Goal: Communication & Community: Answer question/provide support

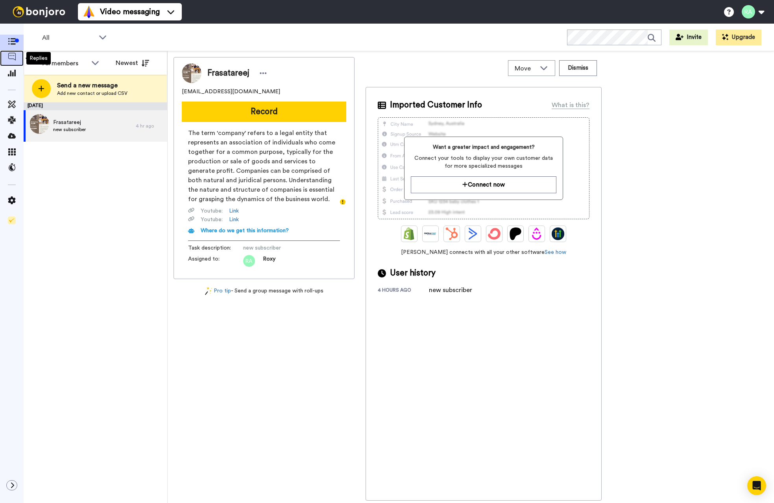
click at [16, 59] on span at bounding box center [12, 58] width 24 height 8
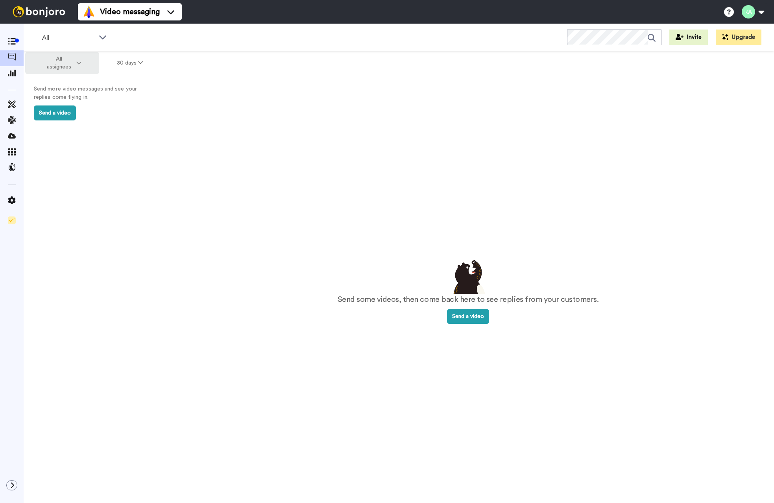
click at [72, 62] on span "All assignees" at bounding box center [59, 63] width 32 height 16
click at [13, 76] on icon at bounding box center [12, 72] width 8 height 7
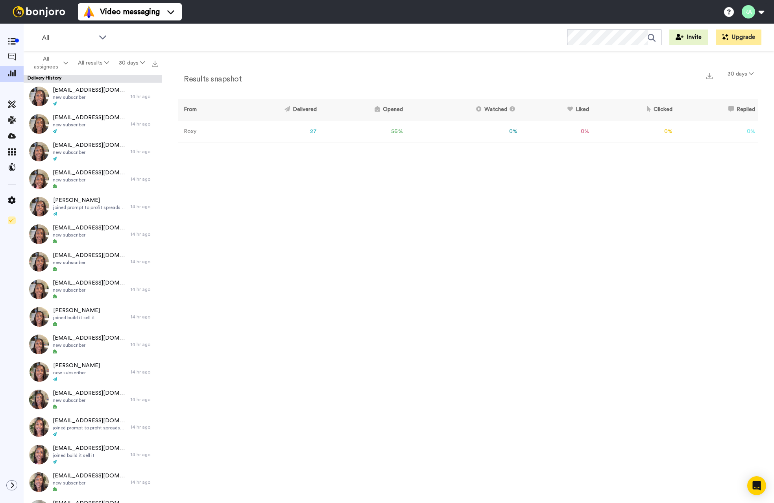
click at [399, 131] on td "56 %" at bounding box center [363, 132] width 86 height 22
click at [754, 479] on div "Open Intercom Messenger" at bounding box center [756, 485] width 21 height 21
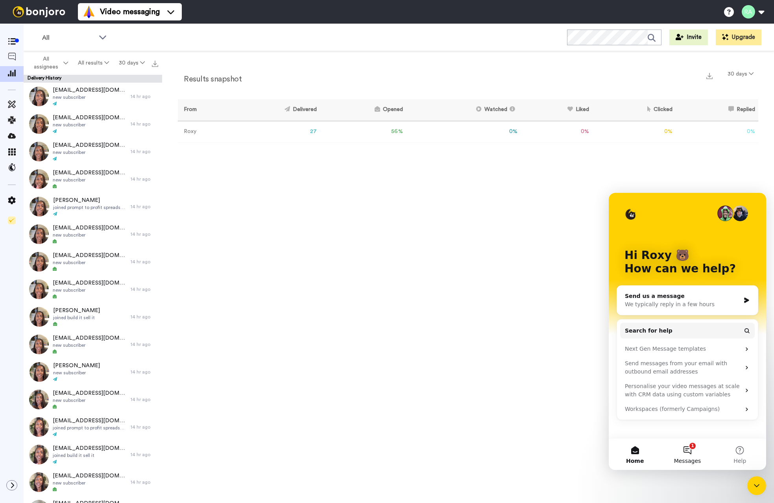
click at [693, 454] on button "1 Messages" at bounding box center [687, 453] width 52 height 31
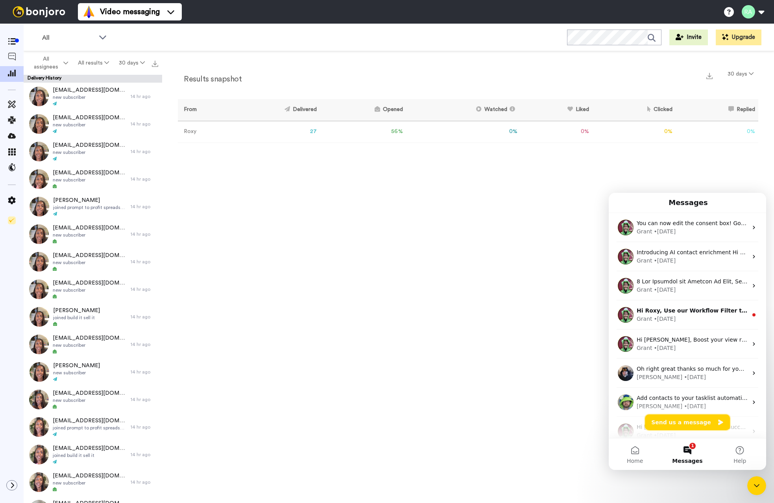
click at [686, 423] on button "Send us a message" at bounding box center [687, 422] width 85 height 16
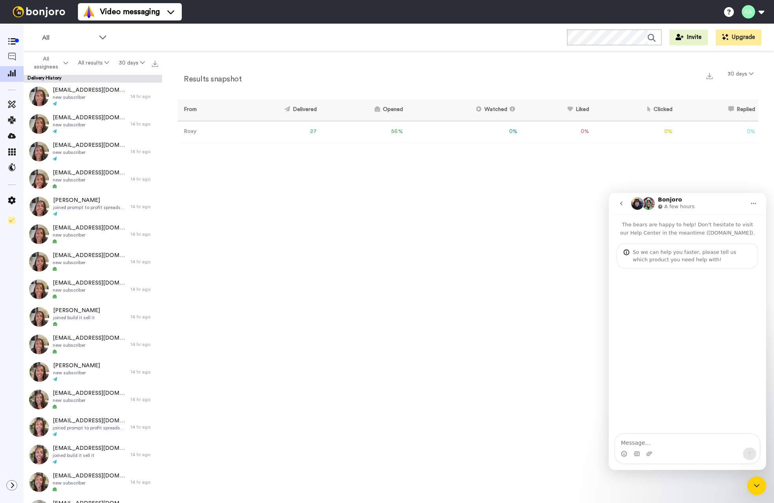
type textarea "I"
type textarea "Hi there, it appears that people are opening my emails but aren't watching the …"
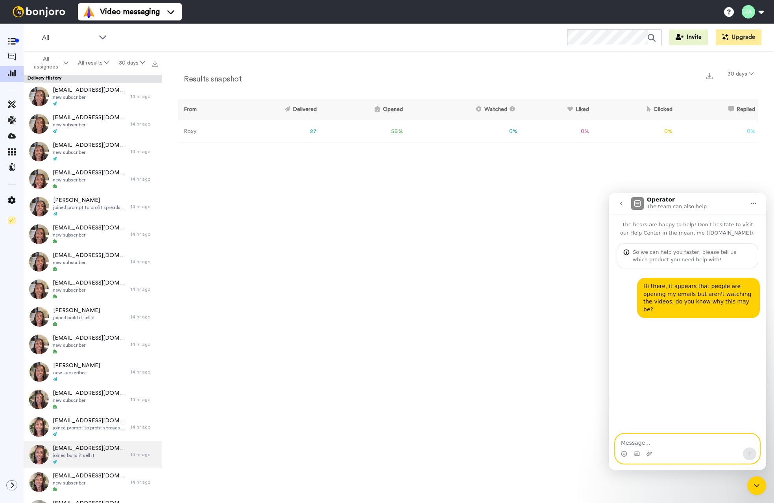
scroll to position [319, 0]
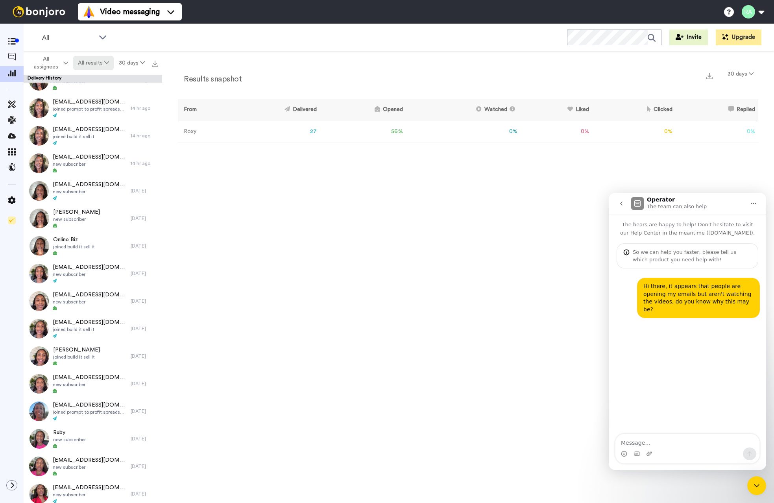
click at [105, 61] on icon at bounding box center [106, 63] width 5 height 6
click at [100, 117] on div "Watched" at bounding box center [94, 121] width 37 height 9
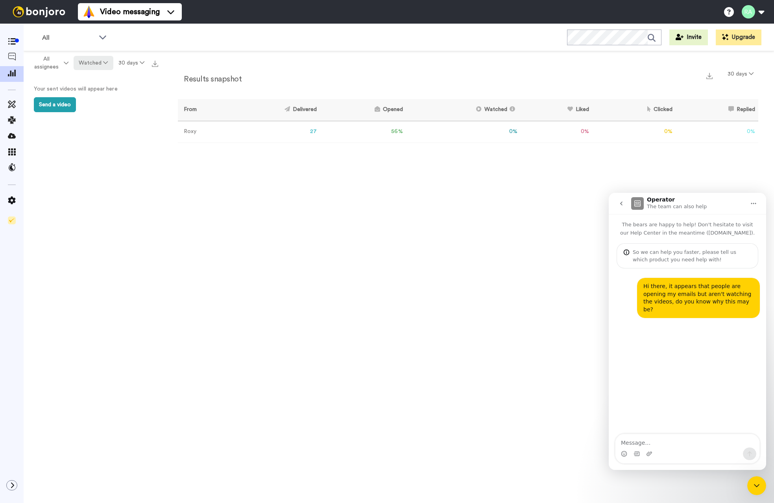
click at [107, 62] on icon at bounding box center [105, 63] width 5 height 6
click at [106, 78] on div "Delivered" at bounding box center [94, 79] width 37 height 9
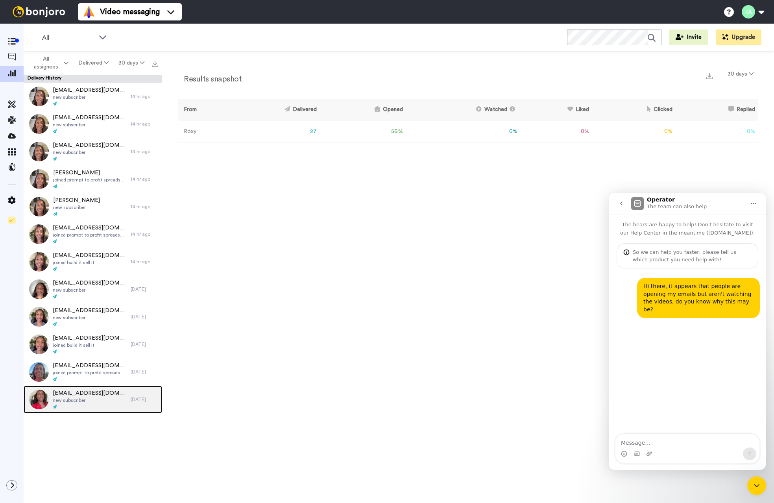
click at [90, 396] on span "adsnagringa23@gmail.com" at bounding box center [90, 393] width 74 height 8
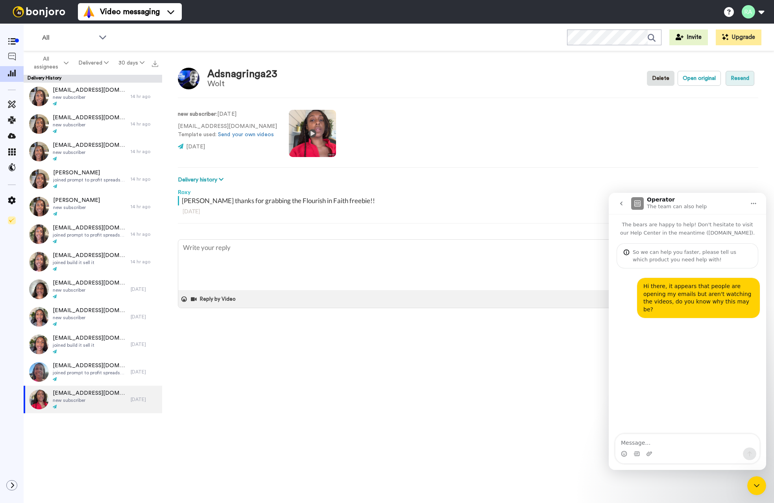
click at [739, 79] on button "Resend" at bounding box center [739, 78] width 29 height 15
click at [714, 82] on button "Open original" at bounding box center [698, 78] width 43 height 15
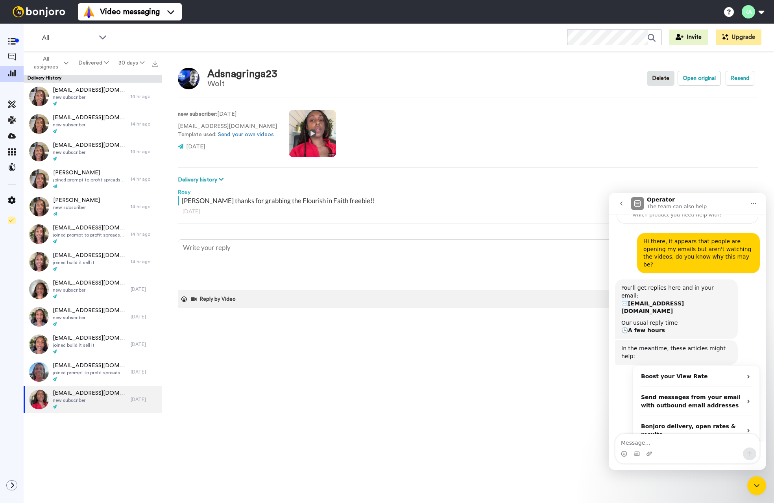
scroll to position [45, 0]
click at [208, 127] on p "adsnagringa23@gmail.com Template used: Send your own videos" at bounding box center [227, 130] width 99 height 17
click at [209, 127] on p "adsnagringa23@gmail.com Template used: Send your own videos" at bounding box center [227, 130] width 99 height 17
copy p "adsnagringa23@gmail.com"
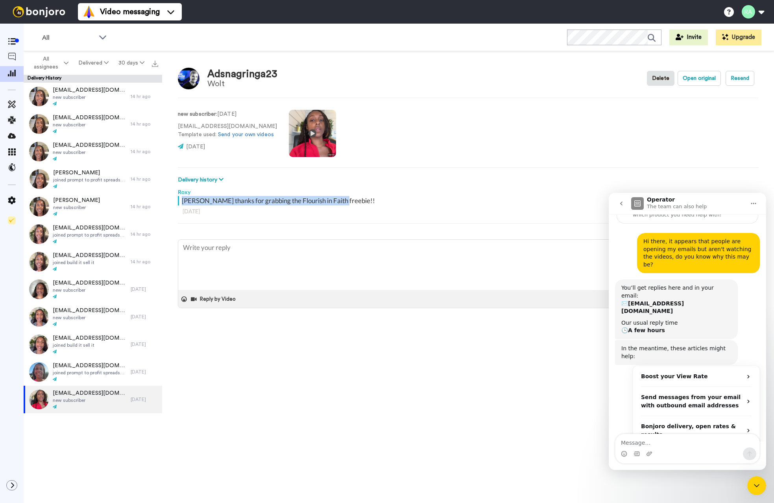
drag, startPoint x: 363, startPoint y: 200, endPoint x: 181, endPoint y: 203, distance: 182.1
click at [181, 202] on div "Hiya thanks for grabbing the Flourish in Faith freebie!!" at bounding box center [467, 200] width 578 height 9
copy div "Hiya thanks for grabbing the Flourish in Faith freebie!!"
click at [70, 368] on span "riversm323@gmail.com" at bounding box center [90, 365] width 74 height 8
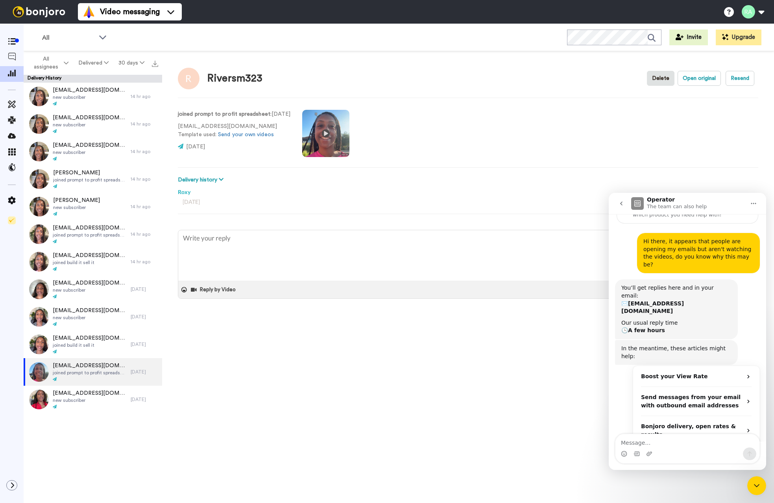
click at [412, 374] on div "Riversm323 Delete Open original Resend joined prompt to profit spreadsheet : 6 …" at bounding box center [468, 278] width 612 height 455
click at [694, 82] on button "Open original" at bounding box center [698, 78] width 43 height 15
click at [215, 126] on p "riversm323@gmail.com Template used: Send your own videos" at bounding box center [234, 130] width 112 height 17
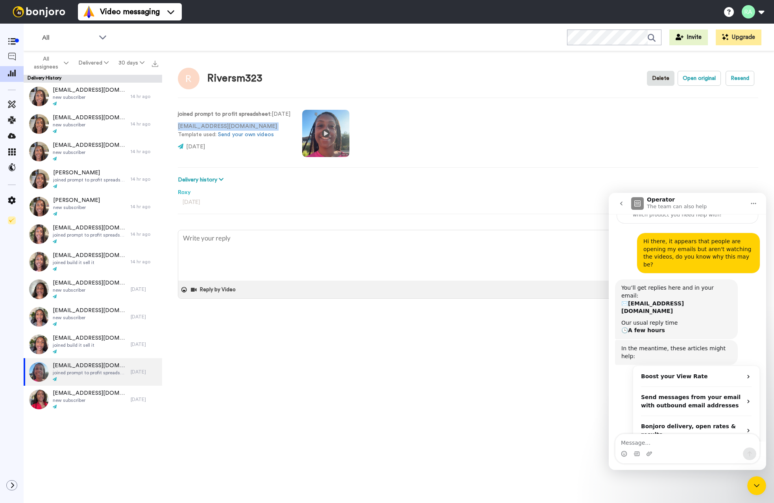
copy p "riversm323@gmail.com"
click at [98, 343] on div "jacked8@aol.com joined build it sell it" at bounding box center [77, 344] width 107 height 28
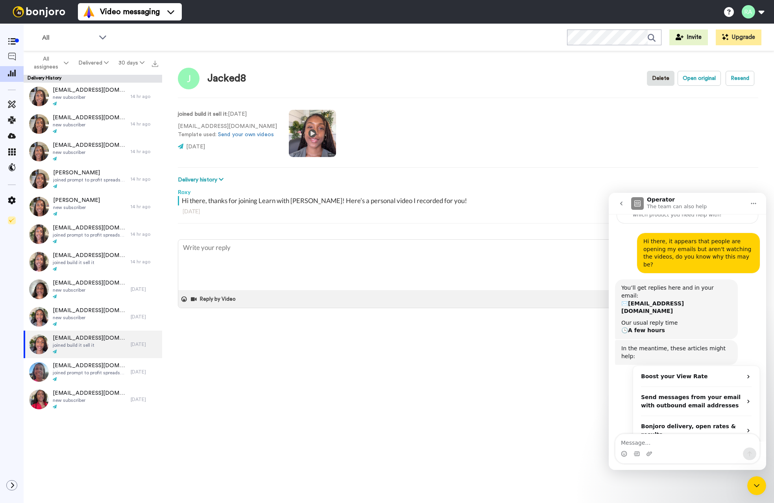
click at [208, 125] on p "jacked8@aol.com Template used: Send your own videos" at bounding box center [227, 130] width 99 height 17
copy p "jacked8@aol.com"
click at [225, 204] on div "Hi there, thanks for joining Learn with Roxy! Here’s a personal video I recorde…" at bounding box center [469, 200] width 574 height 9
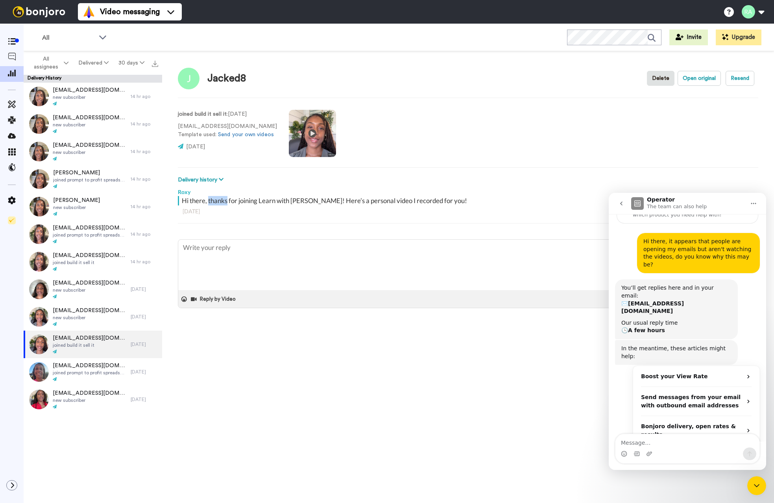
click at [225, 204] on div "Hi there, thanks for joining Learn with Roxy! Here’s a personal video I recorde…" at bounding box center [469, 200] width 574 height 9
copy div "Hi there, thanks for joining Learn with Roxy! Here’s a personal video I recorde…"
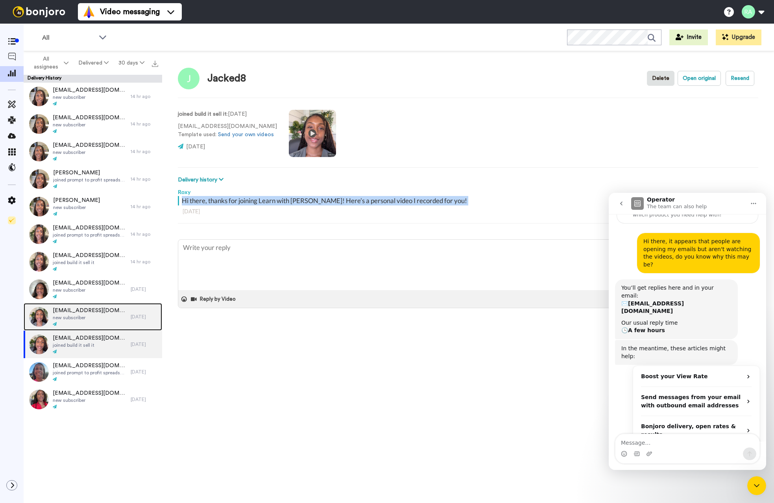
click at [85, 314] on span "new subscriber" at bounding box center [90, 317] width 74 height 6
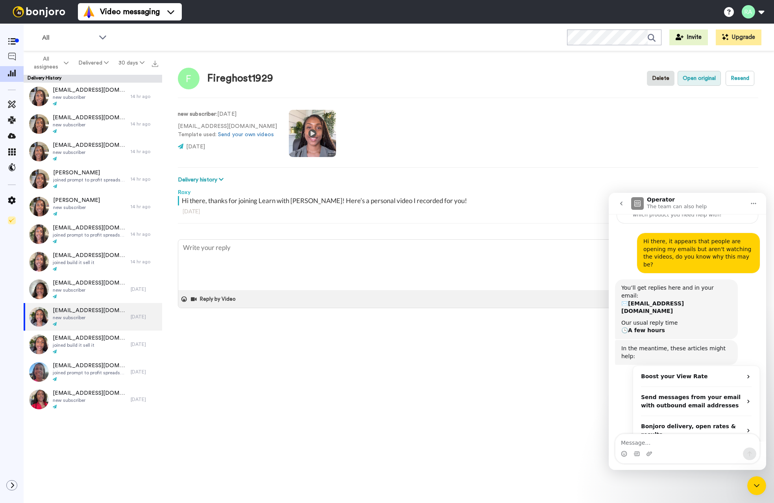
click at [685, 77] on button "Open original" at bounding box center [698, 78] width 43 height 15
click at [248, 199] on div "Hi there, thanks for joining Learn with Roxy! Here’s a personal video I recorde…" at bounding box center [469, 200] width 574 height 9
copy div "Hi there, thanks for joining Learn with Roxy! Here’s a personal video I recorde…"
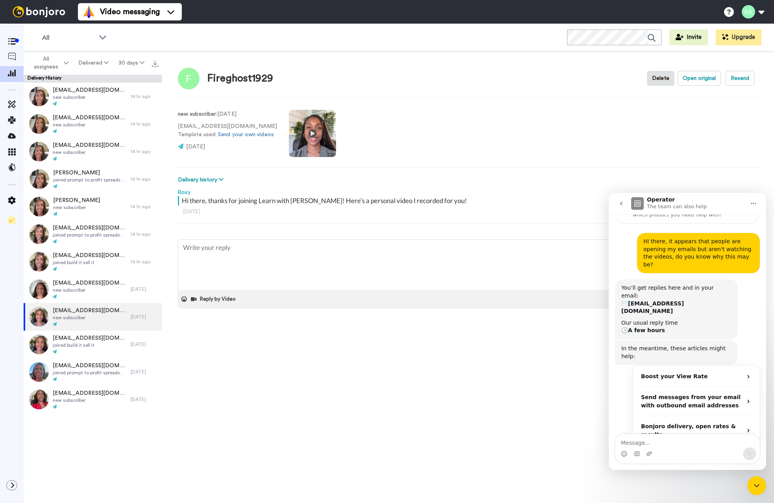
click at [203, 129] on p "fireghost1929@gmail.com Template used: Send your own videos" at bounding box center [227, 130] width 99 height 17
copy p "fireghost1929@gmail.com"
drag, startPoint x: 182, startPoint y: 199, endPoint x: 492, endPoint y: 201, distance: 310.0
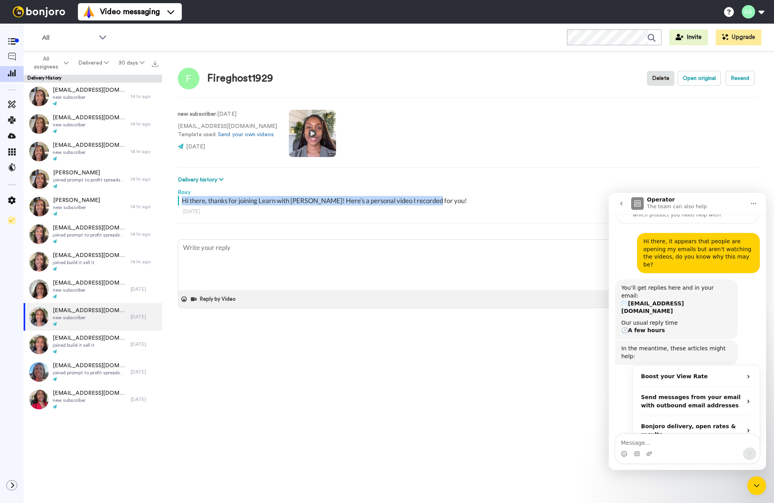
click at [492, 201] on div "Hi there, thanks for joining Learn with Roxy! Here’s a personal video I recorde…" at bounding box center [469, 200] width 574 height 9
copy div "Hi there, thanks for joining Learn with Roxy! Here’s a personal video I recorde…"
click at [76, 281] on span "angelars591@gmail.com" at bounding box center [90, 283] width 74 height 8
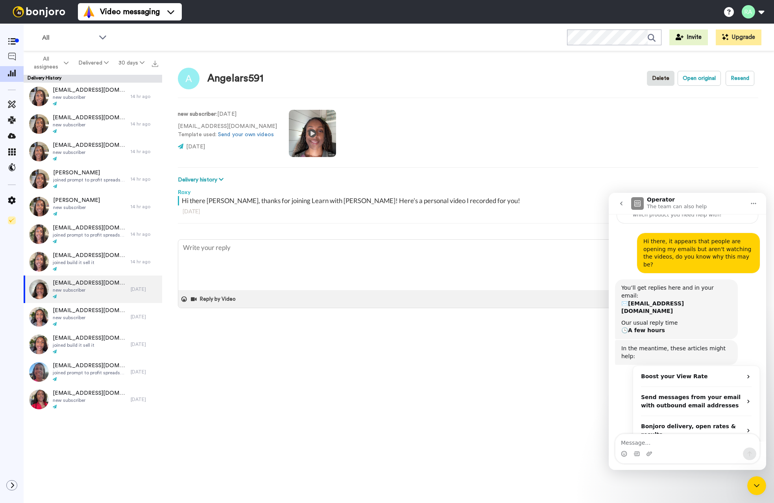
click at [206, 125] on p "angelars591@gmail.com Template used: Send your own videos" at bounding box center [227, 130] width 99 height 17
copy p "angelars591@gmail.com"
click at [701, 82] on button "Open original" at bounding box center [698, 78] width 43 height 15
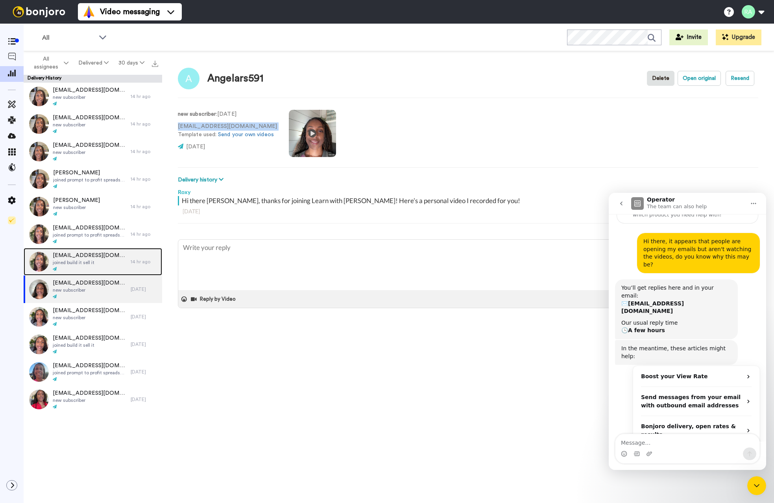
click at [87, 256] on span "mjohnson@mjegroup.com" at bounding box center [90, 255] width 74 height 8
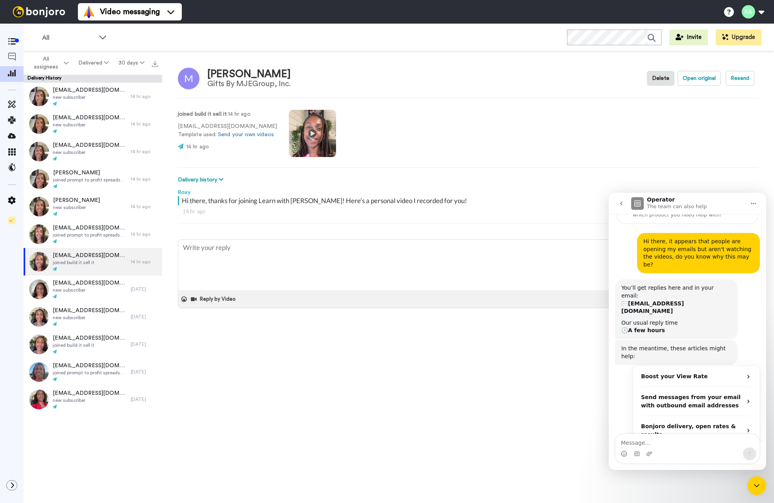
click at [224, 128] on p "mjohnson@mjegroup.com Template used: Send your own videos" at bounding box center [227, 130] width 99 height 17
copy p "mjohnson@mjegroup.com"
click at [693, 80] on button "Open original" at bounding box center [698, 78] width 43 height 15
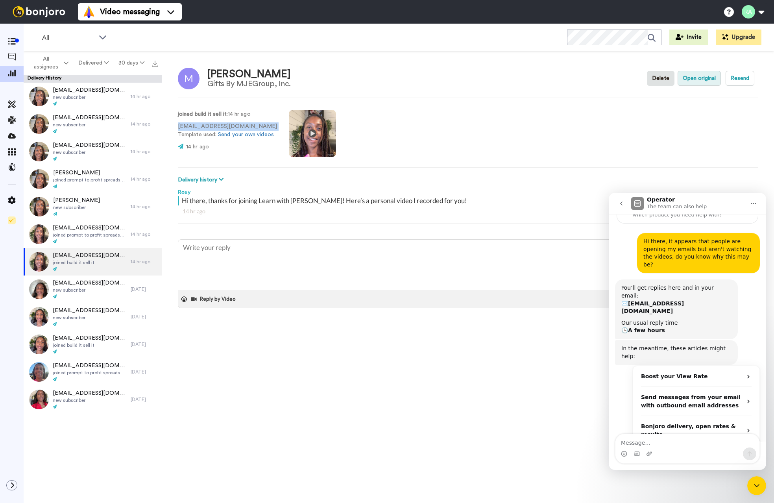
drag, startPoint x: 703, startPoint y: 81, endPoint x: 683, endPoint y: 79, distance: 19.9
click at [703, 81] on button "Open original" at bounding box center [698, 78] width 43 height 15
click at [251, 201] on div "Hi there, thanks for joining Learn with Roxy! Here’s a personal video I recorde…" at bounding box center [469, 200] width 574 height 9
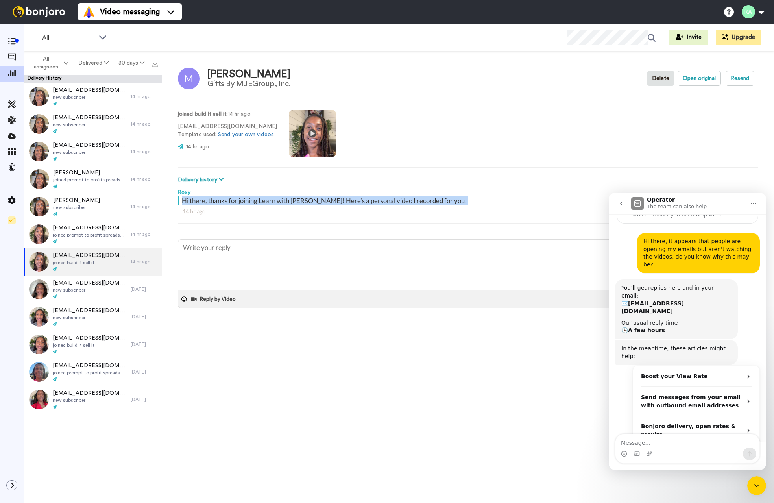
click at [251, 201] on div "Hi there, thanks for joining Learn with Roxy! Here’s a personal video I recorde…" at bounding box center [469, 200] width 574 height 9
click at [212, 127] on p "mjohnson@mjegroup.com Template used: Send your own videos" at bounding box center [227, 130] width 99 height 17
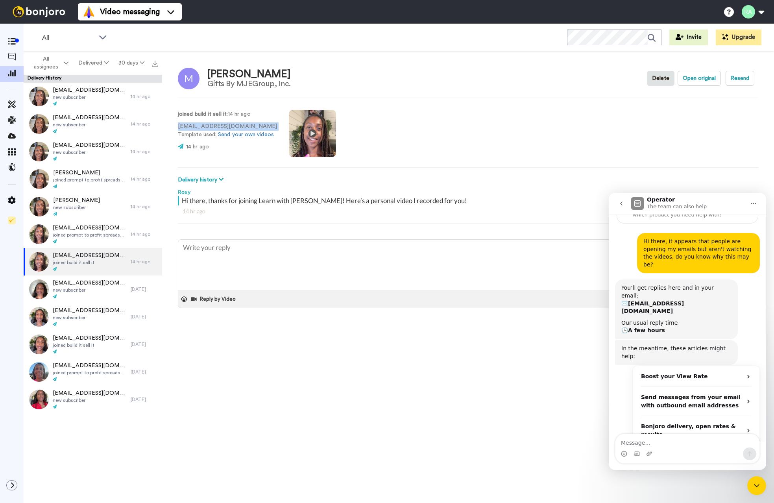
click at [212, 127] on p "mjohnson@mjegroup.com Template used: Send your own videos" at bounding box center [227, 130] width 99 height 17
click at [83, 232] on span "joined prompt to profit spreadsheet" at bounding box center [90, 235] width 74 height 6
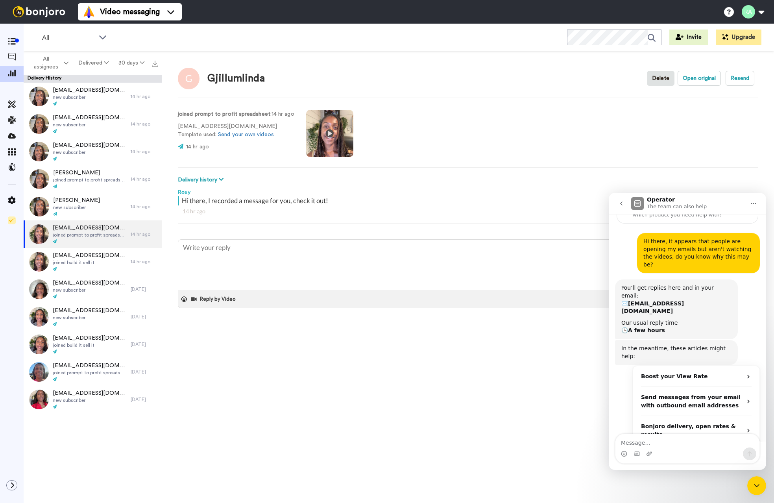
click at [200, 129] on p "gjillumlinda@gmail.com Template used: Send your own videos" at bounding box center [236, 130] width 116 height 17
drag, startPoint x: 183, startPoint y: 200, endPoint x: 391, endPoint y: 197, distance: 208.5
click at [391, 197] on div "Hi there, I recorded a message for you, check it out!" at bounding box center [469, 200] width 574 height 9
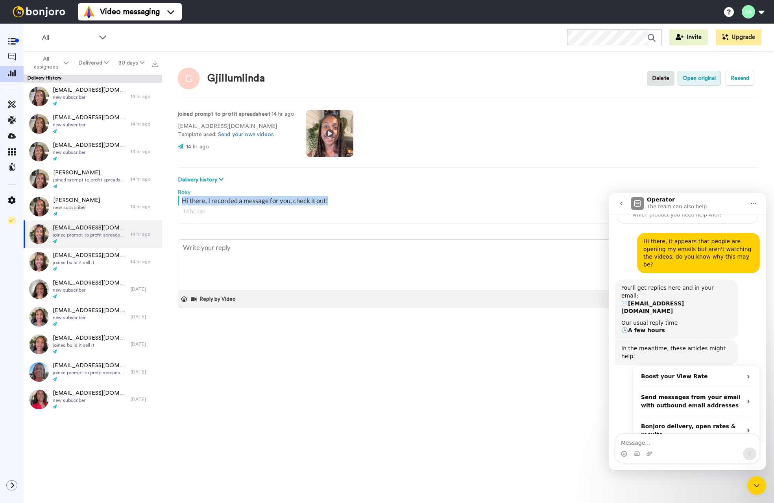
click at [684, 81] on button "Open original" at bounding box center [698, 78] width 43 height 15
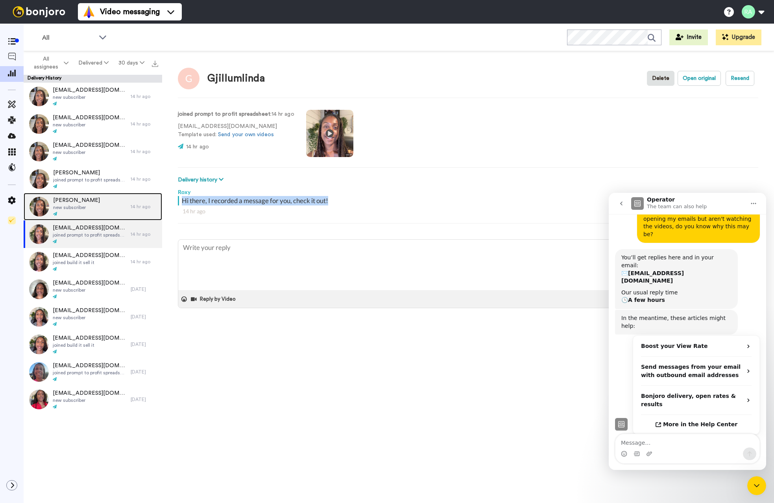
click at [90, 203] on div "LISSET new subscriber" at bounding box center [77, 207] width 107 height 28
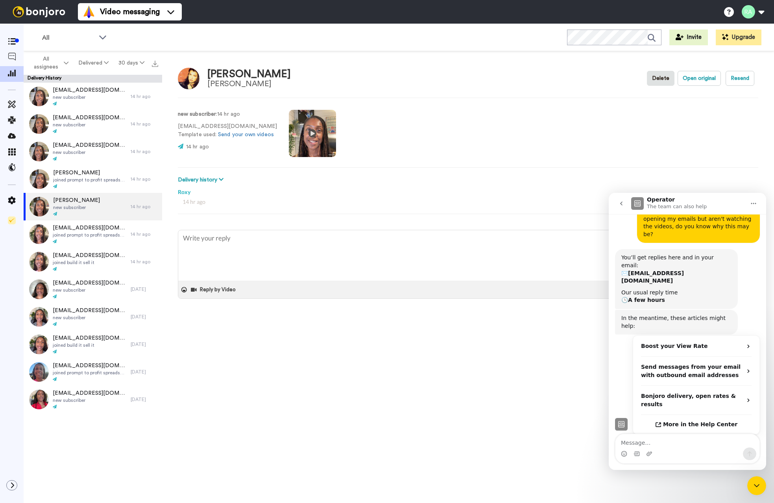
click at [210, 129] on p "lissethquintero2404@gmail.com Template used: Send your own videos" at bounding box center [227, 130] width 99 height 17
click at [708, 77] on button "Open original" at bounding box center [698, 78] width 43 height 15
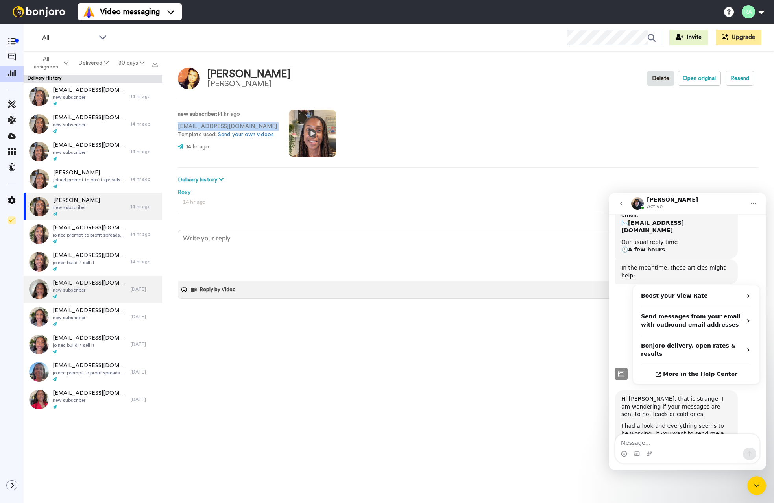
scroll to position [126, 0]
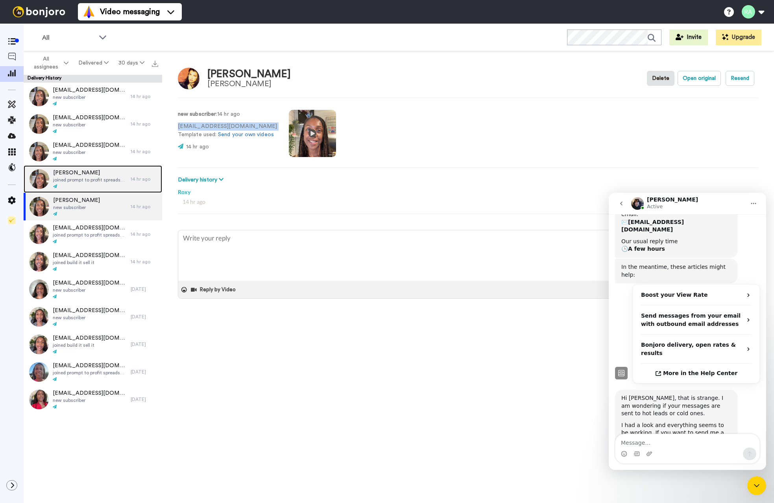
click at [76, 165] on div "Barrington Paige joined prompt to profit spreadsheet" at bounding box center [77, 179] width 107 height 28
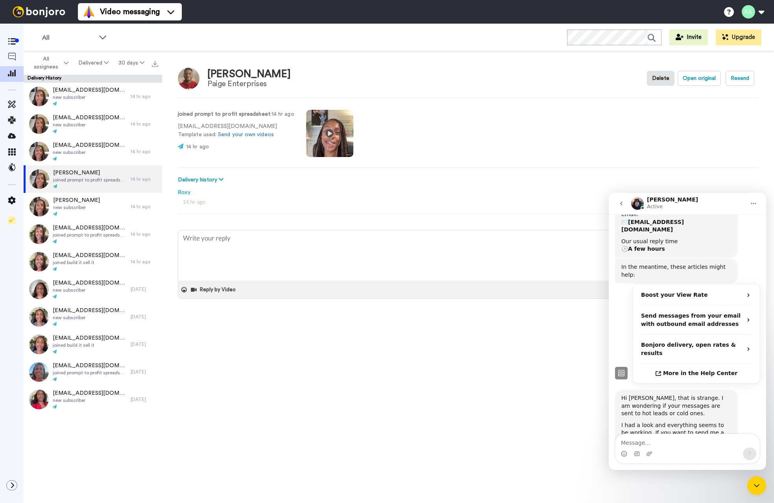
click at [214, 125] on p "webprofitcoach@gmail.com Template used: Send your own videos" at bounding box center [236, 130] width 116 height 17
click at [712, 75] on button "Open original" at bounding box center [698, 78] width 43 height 15
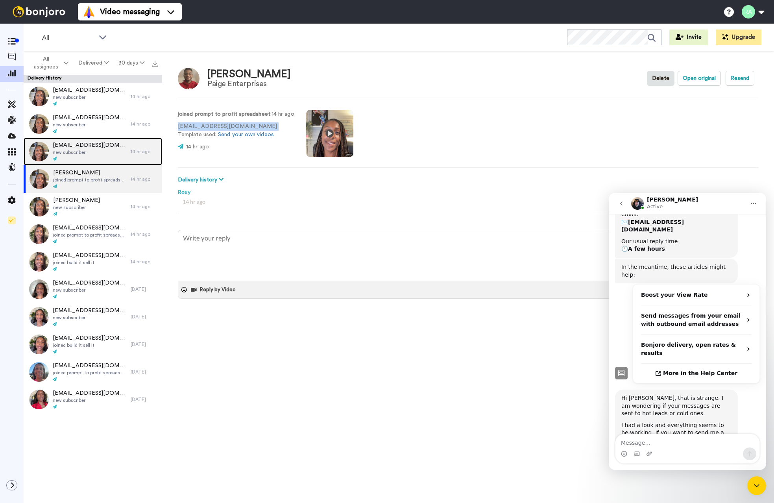
click at [68, 138] on div "zmtahadesigns@gmail.com new subscriber" at bounding box center [77, 152] width 107 height 28
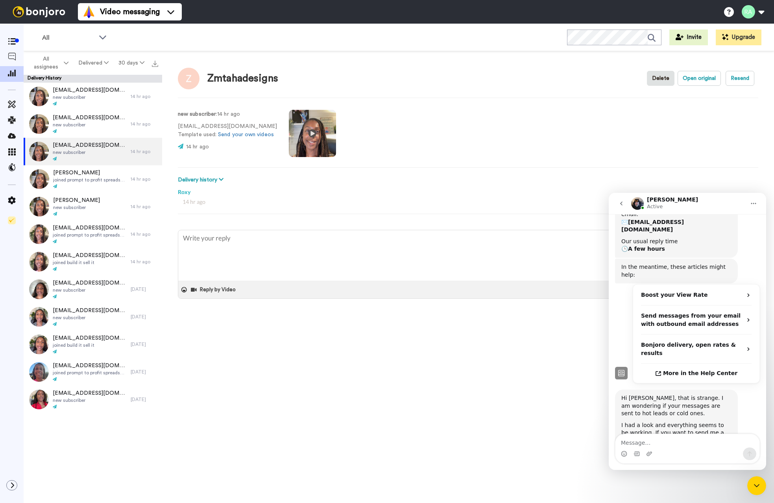
click at [218, 124] on p "zmtahadesigns@gmail.com Template used: Send your own videos" at bounding box center [227, 130] width 99 height 17
click at [681, 80] on button "Open original" at bounding box center [698, 78] width 43 height 15
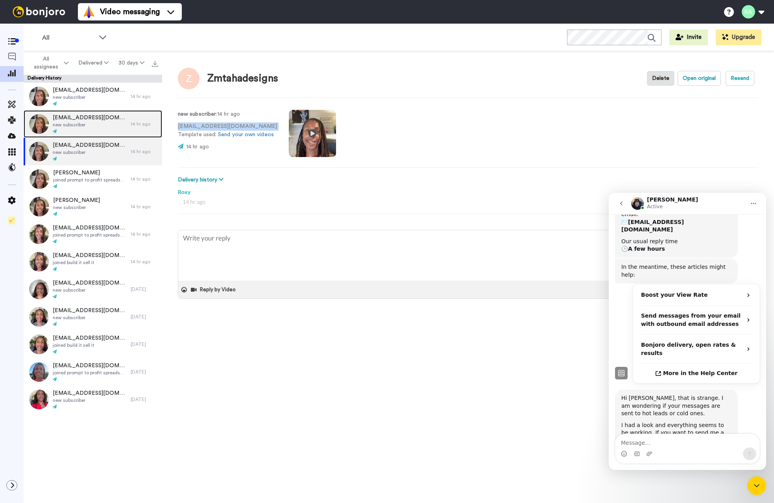
click at [86, 120] on span "faithfilledgirls1@gmail.com" at bounding box center [90, 118] width 74 height 8
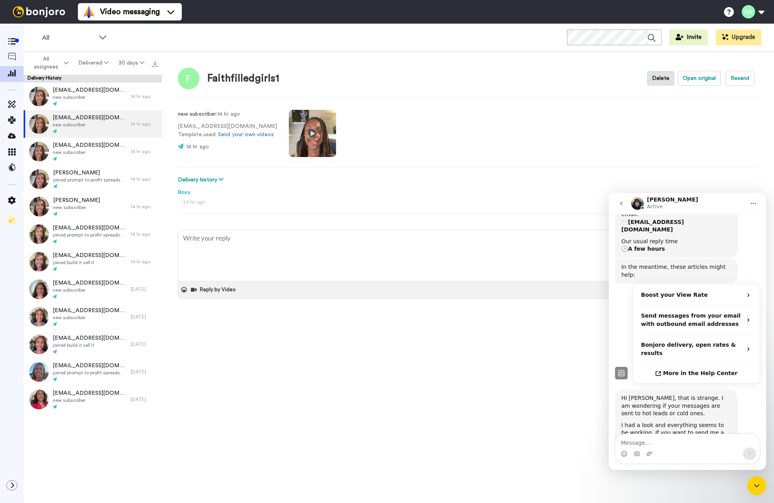
click at [208, 125] on p "faithfilledgirls1@gmail.com Template used: Send your own videos" at bounding box center [227, 130] width 99 height 17
click at [690, 80] on button "Open original" at bounding box center [698, 78] width 43 height 15
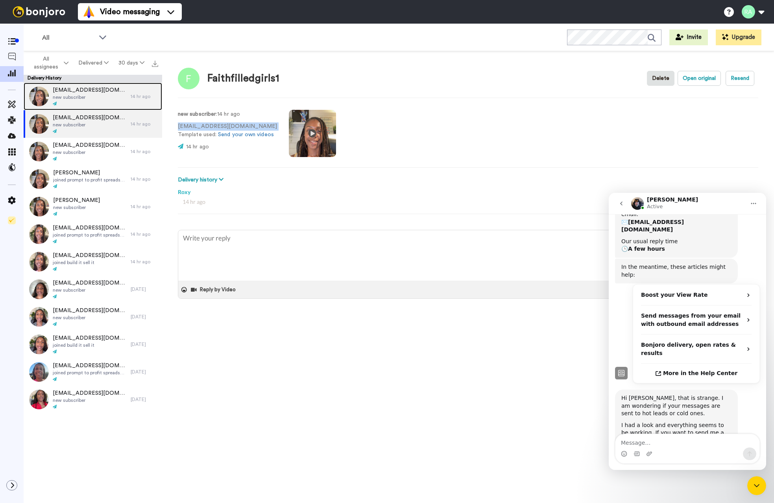
click at [85, 100] on div "laraibsaeed828@gmail.com new subscriber" at bounding box center [90, 96] width 74 height 20
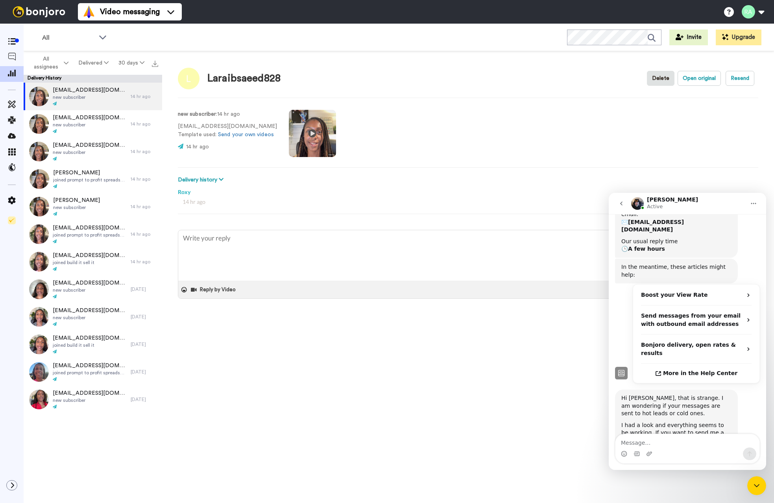
click at [201, 124] on p "laraibsaeed828@gmail.com Template used: Send your own videos" at bounding box center [227, 130] width 99 height 17
click at [687, 81] on button "Open original" at bounding box center [698, 78] width 43 height 15
click at [87, 62] on button "Delivered" at bounding box center [93, 63] width 40 height 14
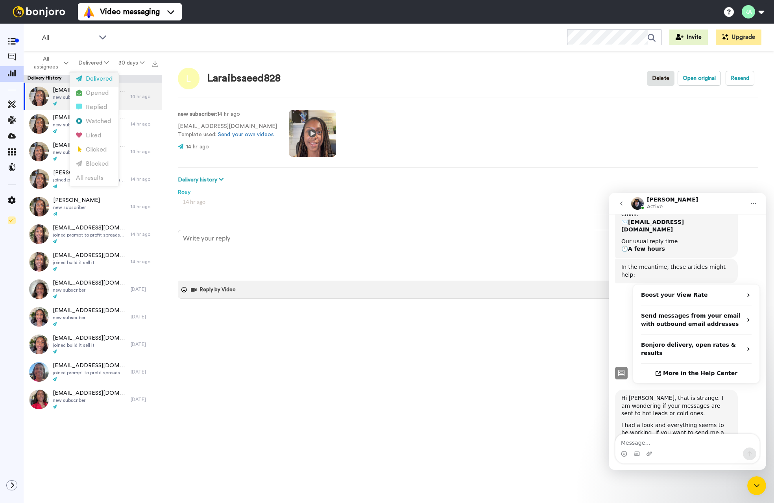
click at [88, 78] on div "Delivered" at bounding box center [94, 79] width 37 height 9
type textarea "x"
click at [275, 392] on div "Laraibsaeed828 Delete Open original Resend new subscriber : 14 hr ago laraibsae…" at bounding box center [468, 278] width 612 height 455
click at [622, 203] on icon "go back" at bounding box center [621, 203] width 6 height 6
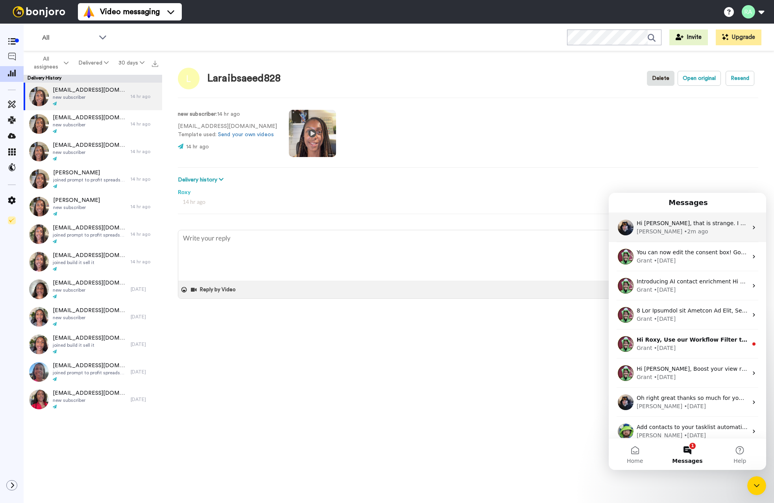
click at [684, 228] on div "• 2m ago" at bounding box center [696, 231] width 24 height 8
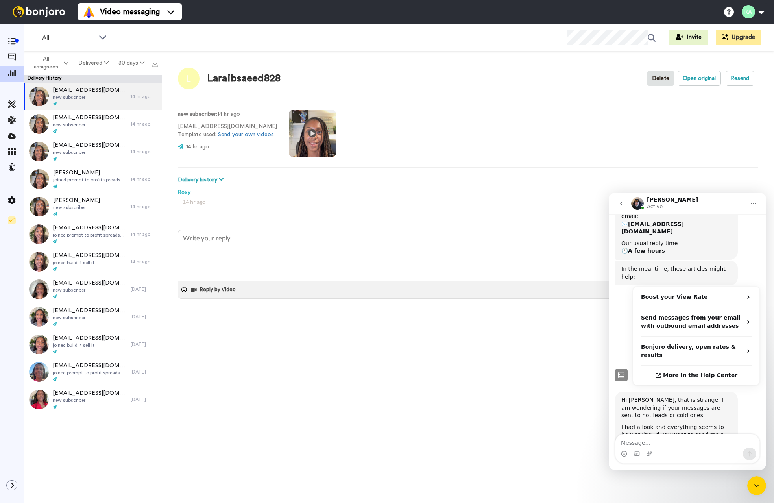
scroll to position [126, 0]
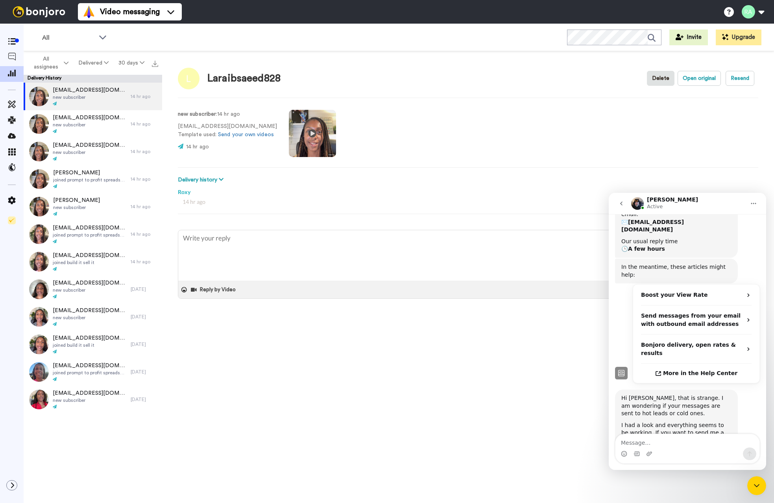
drag, startPoint x: 690, startPoint y: 411, endPoint x: 620, endPoint y: 412, distance: 70.0
click at [620, 412] on div "Hi Roxy, that is strange. I am wondering if your messages are sent to hot leads…" at bounding box center [676, 426] width 123 height 75
click at [651, 443] on textarea "Message…" at bounding box center [687, 440] width 144 height 13
type textarea "O"
type textarea "ok will do thanks a lot!"
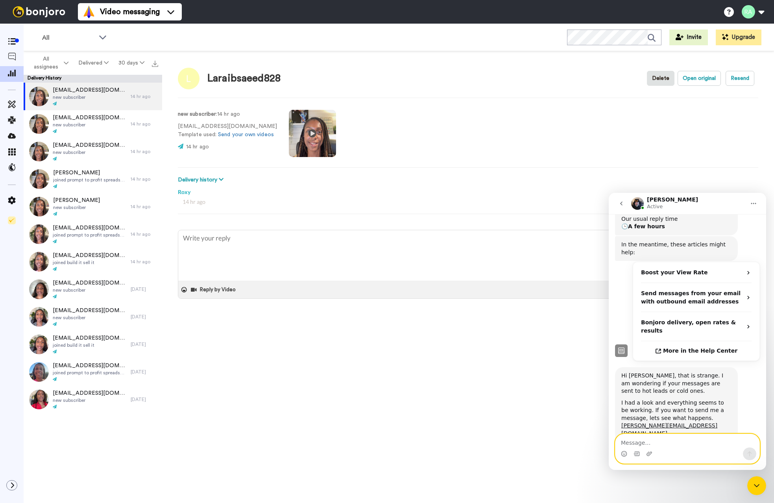
scroll to position [150, 0]
drag, startPoint x: 690, startPoint y: 386, endPoint x: 609, endPoint y: 386, distance: 81.0
click at [620, 383] on div "Hi Roxy, that is strange. I am wondering if your messages are sent to hot leads…" at bounding box center [676, 403] width 123 height 75
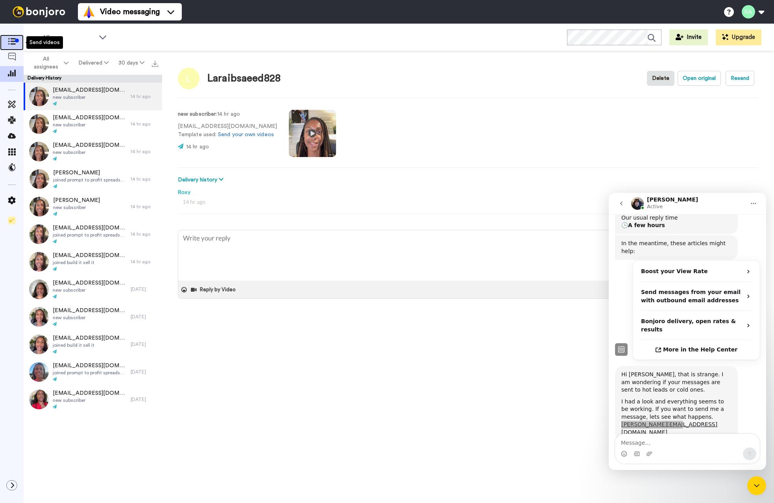
click at [15, 40] on div at bounding box center [17, 41] width 4 height 4
type textarea "x"
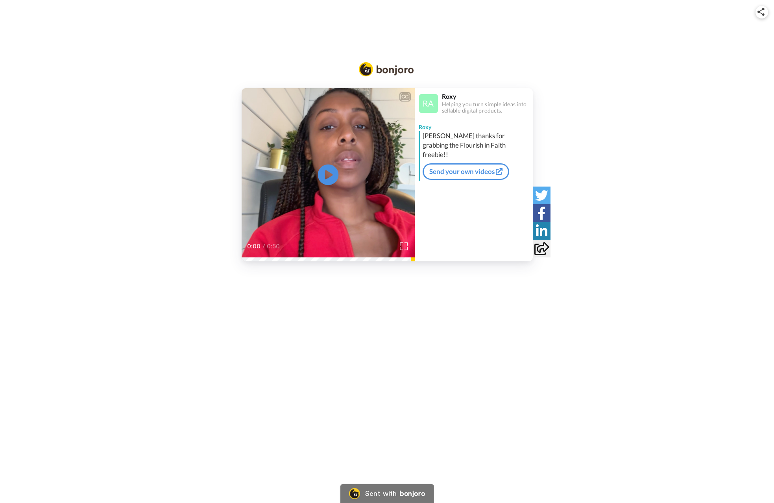
click at [329, 180] on icon at bounding box center [327, 174] width 21 height 21
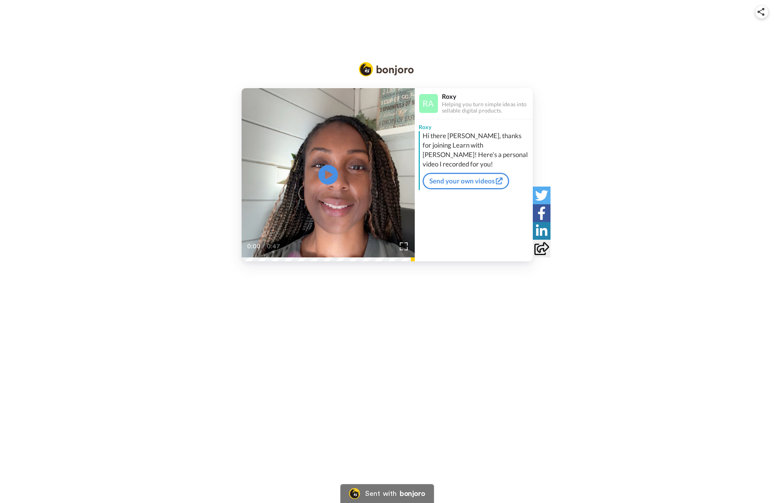
click at [441, 144] on div "Hi there [PERSON_NAME], thanks for joining Learn with [PERSON_NAME]! Here’s a p…" at bounding box center [476, 150] width 108 height 38
click at [441, 144] on div "Hi there Angela, thanks for joining Learn with Roxy! Here’s a personal video I …" at bounding box center [476, 150] width 108 height 38
copy div "Hi there Angela, thanks for joining Learn with Roxy! Here’s a personal video I …"
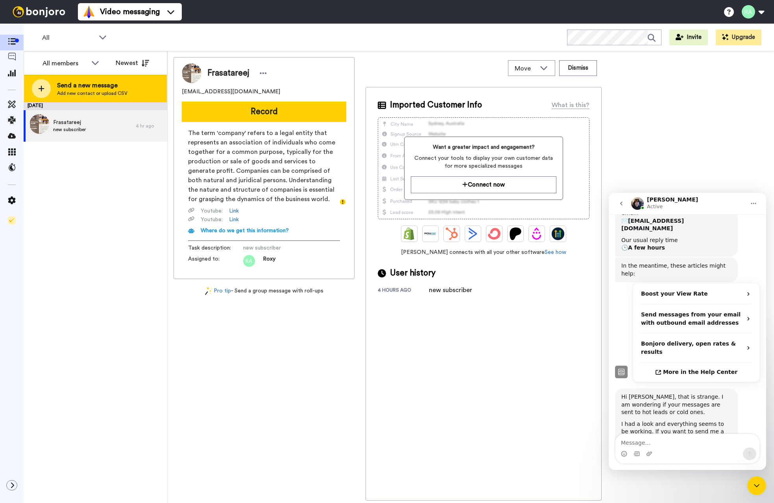
scroll to position [150, 0]
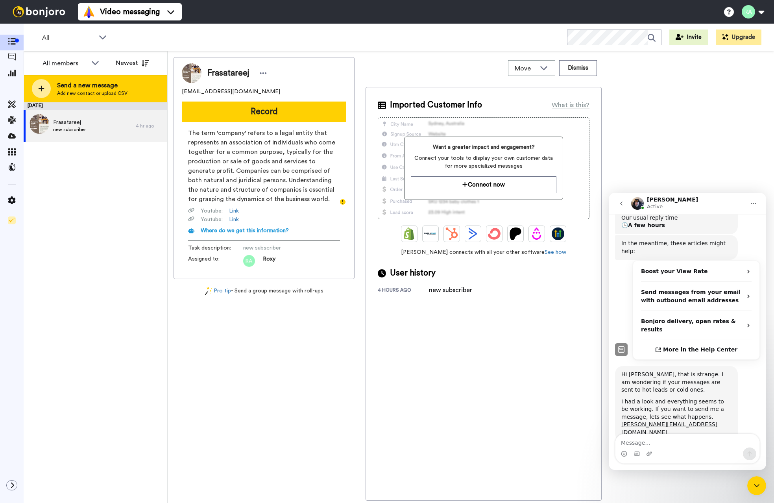
click at [106, 94] on span "Add new contact or upload CSV" at bounding box center [92, 93] width 70 height 6
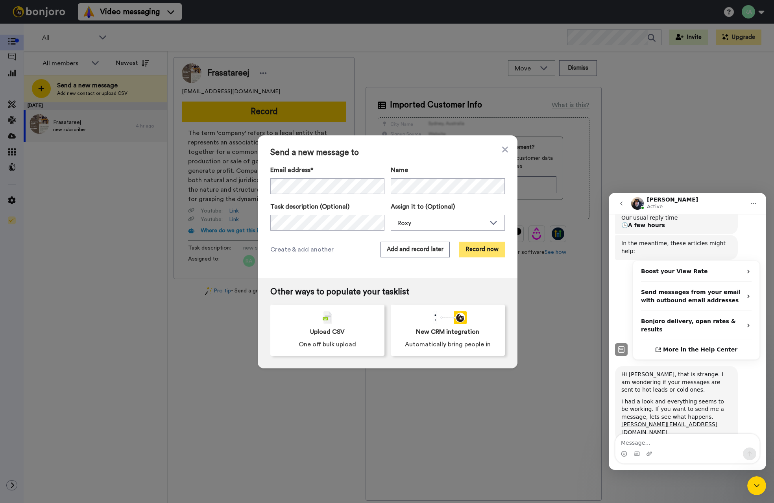
click at [467, 254] on button "Record now" at bounding box center [482, 250] width 46 height 16
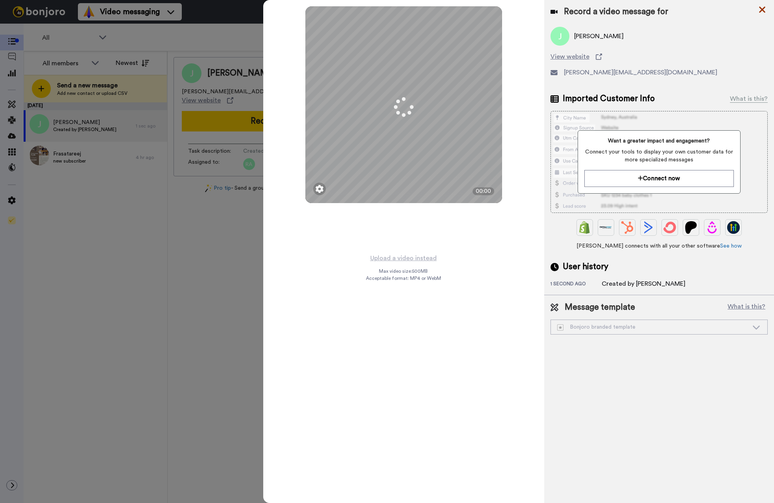
click at [765, 7] on icon at bounding box center [762, 10] width 6 height 6
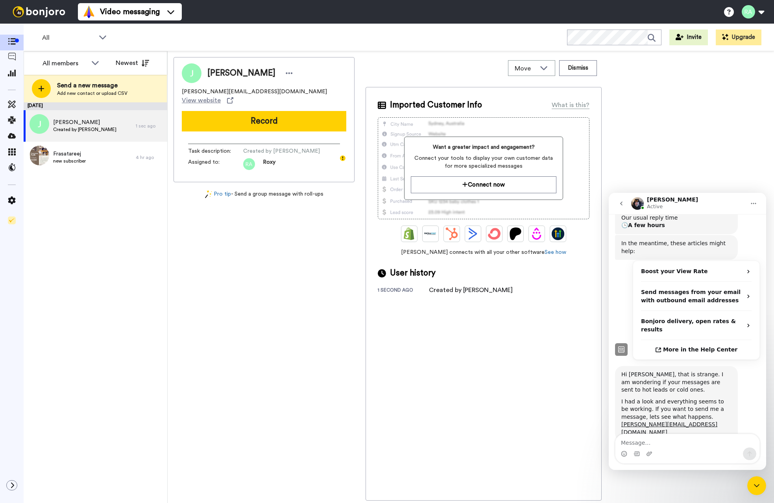
click at [144, 237] on div "August 15 Johann Created by Roxy 1 sec ago Frasatareej new subscriber 4 hr ago" at bounding box center [96, 302] width 144 height 400
click at [651, 443] on textarea "Message…" at bounding box center [687, 440] width 144 height 13
type textarea "sent!"
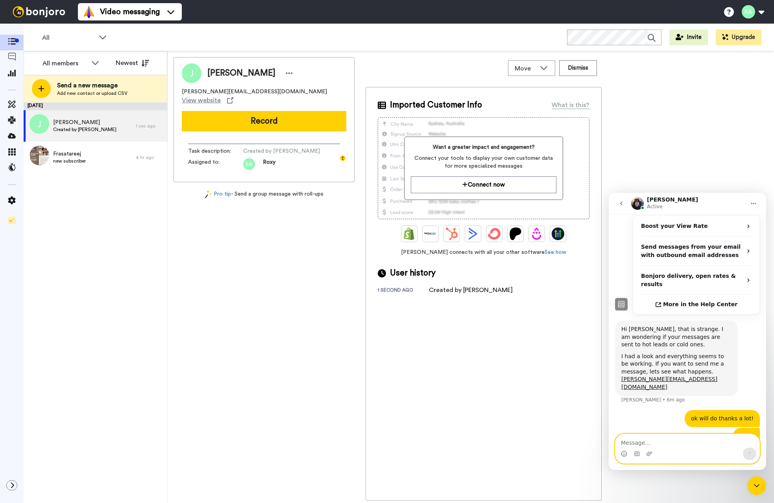
scroll to position [198, 0]
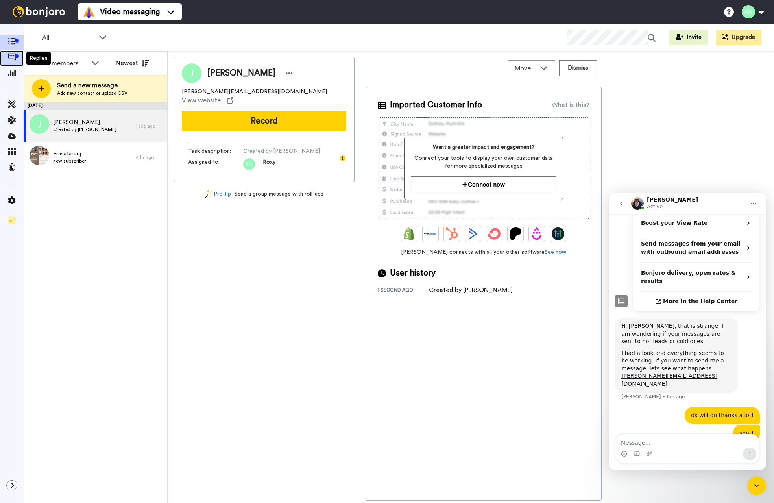
click at [15, 54] on icon at bounding box center [12, 57] width 8 height 8
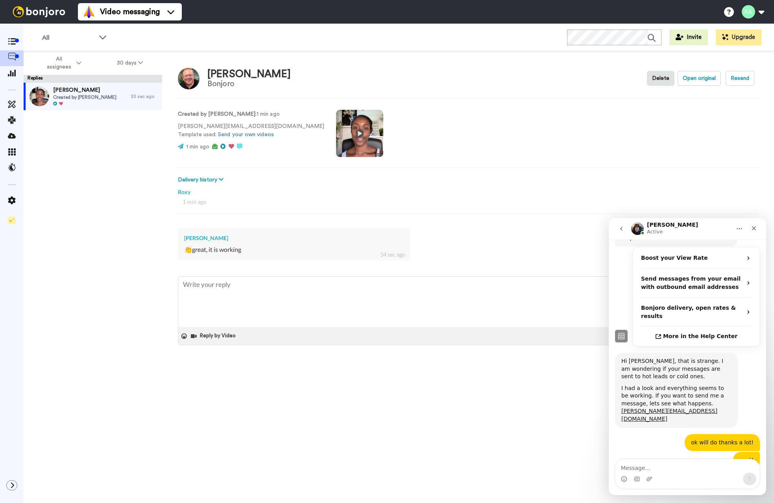
scroll to position [191, 0]
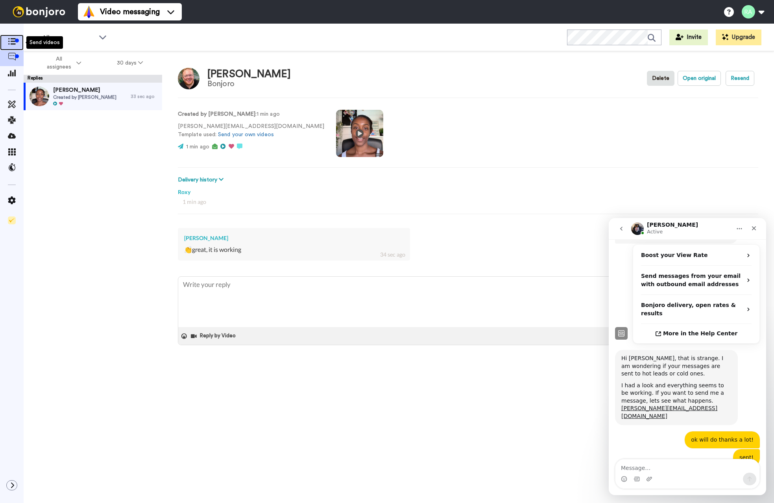
click at [8, 39] on icon at bounding box center [12, 41] width 8 height 7
type textarea "x"
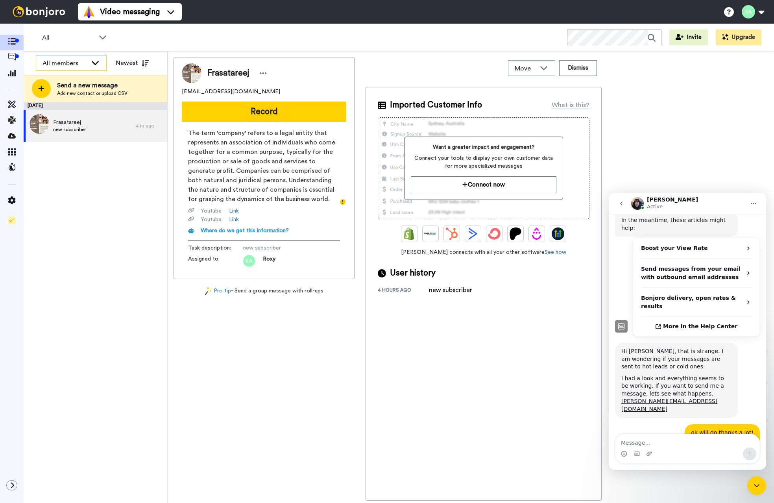
scroll to position [191, 0]
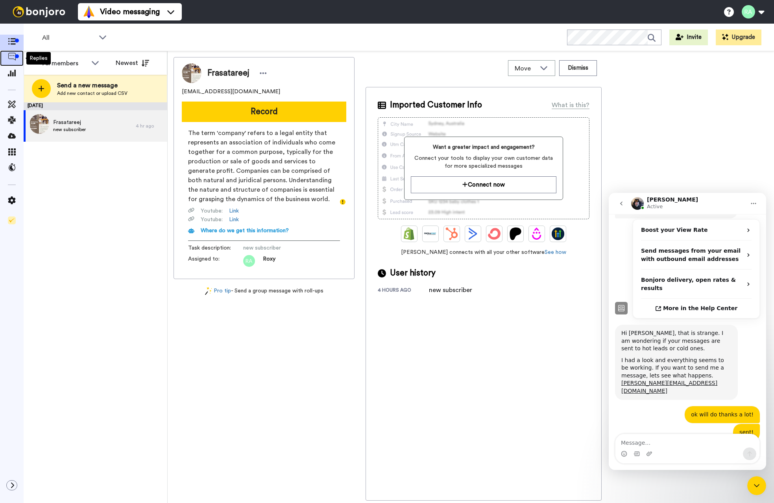
click at [14, 59] on icon at bounding box center [12, 57] width 8 height 8
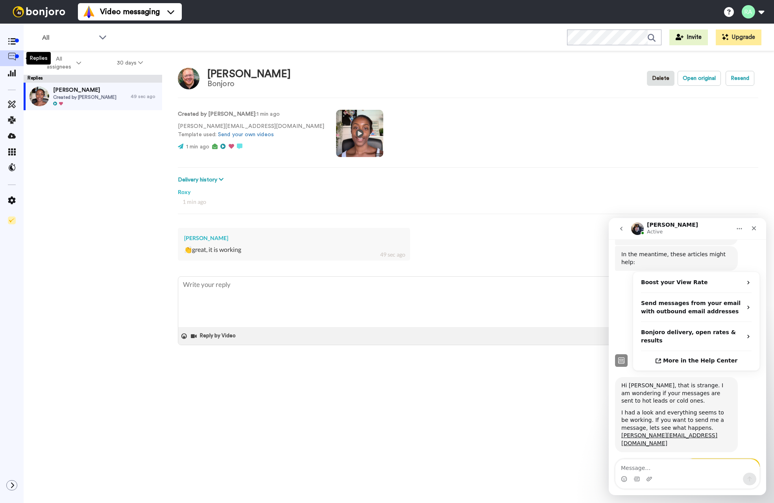
scroll to position [191, 0]
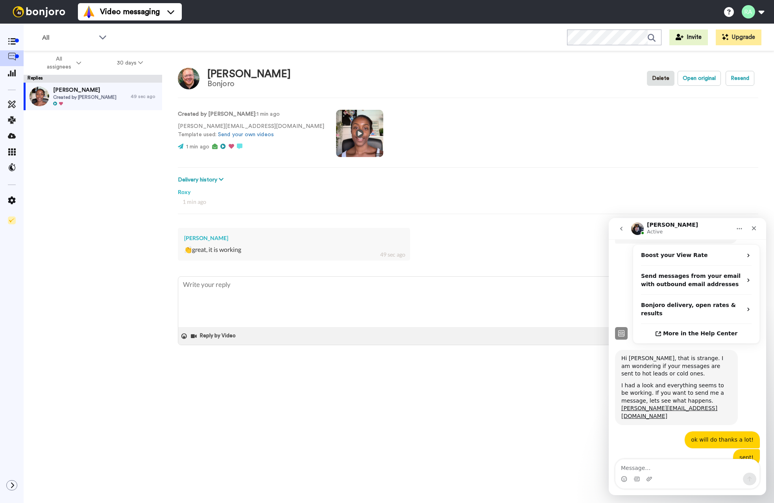
click at [638, 469] on textarea "Message…" at bounding box center [687, 465] width 144 height 13
drag, startPoint x: 666, startPoint y: 468, endPoint x: 720, endPoint y: 467, distance: 54.3
click at [720, 467] on textarea "amazing thanks! these are sent" at bounding box center [687, 465] width 144 height 13
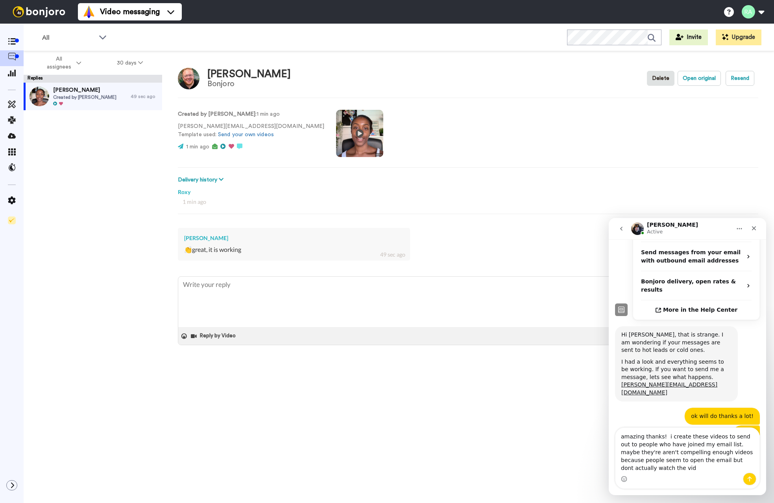
scroll to position [223, 0]
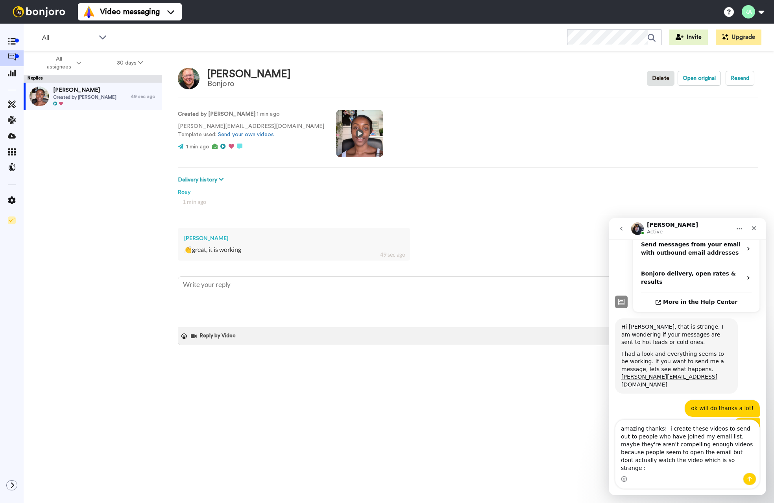
type textarea "amazing thanks! i create these videos to send out to people who have joined my …"
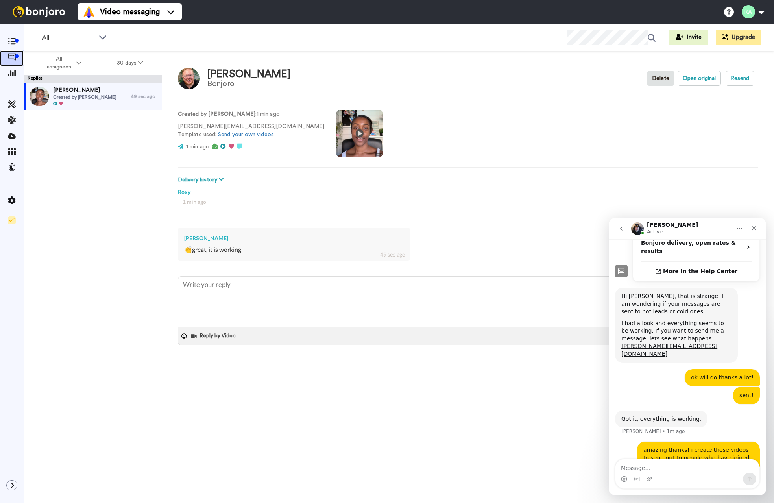
click at [15, 52] on div at bounding box center [12, 58] width 24 height 16
type textarea "x"
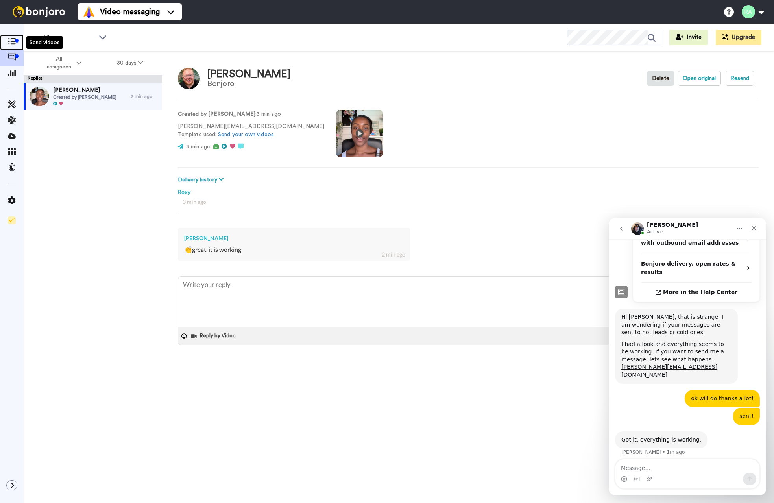
click at [12, 39] on icon at bounding box center [12, 41] width 8 height 7
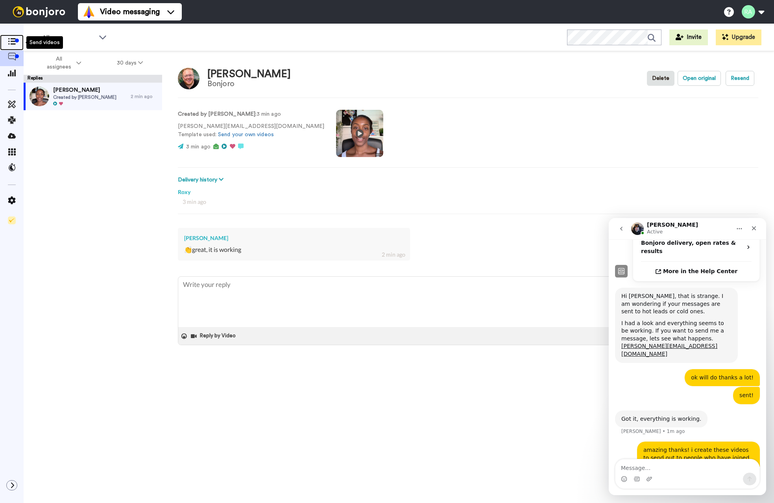
type textarea "x"
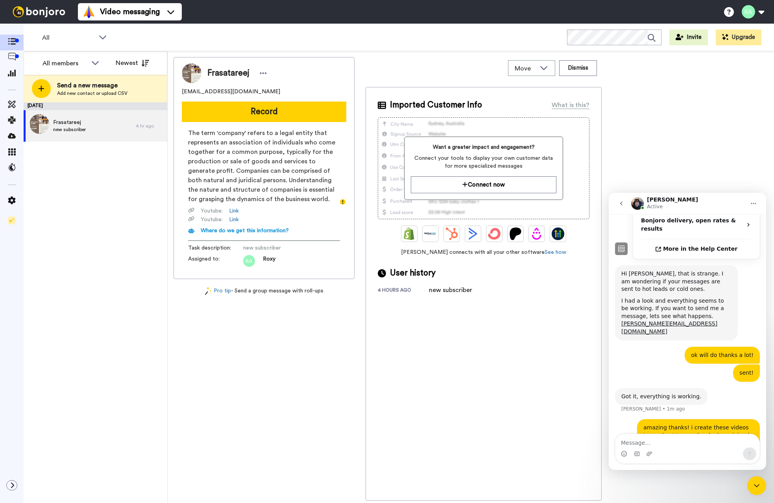
scroll to position [253, 0]
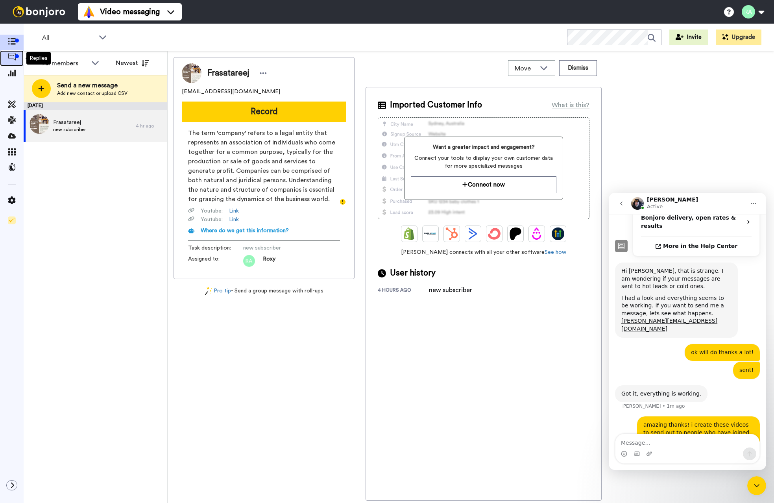
click at [10, 56] on icon at bounding box center [12, 57] width 8 height 8
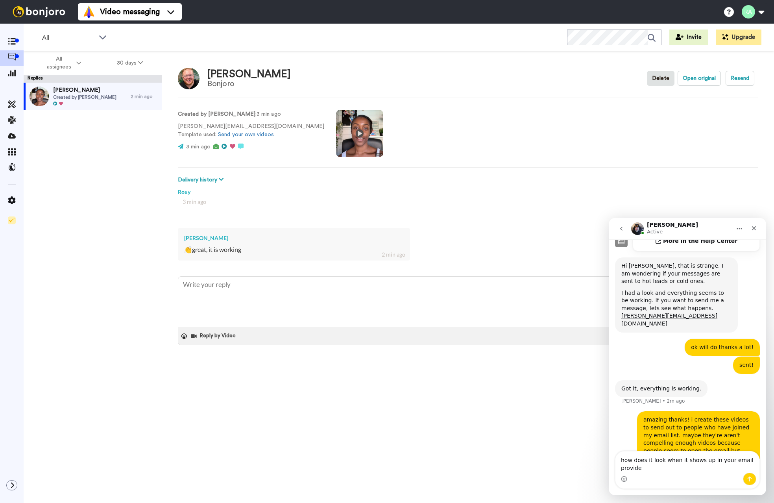
scroll to position [291, 0]
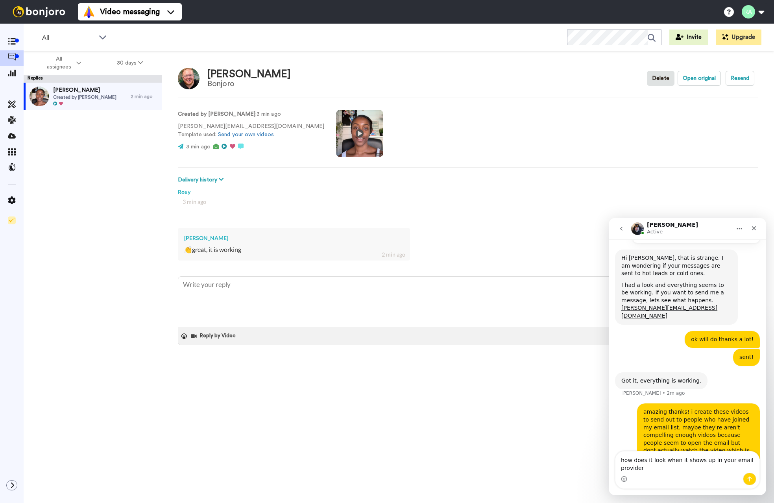
type textarea "how does it look when it shows up in your email provider?"
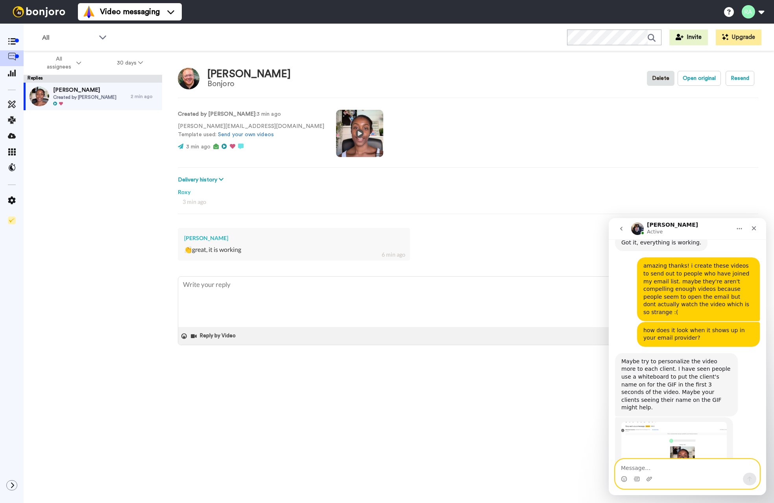
scroll to position [433, 0]
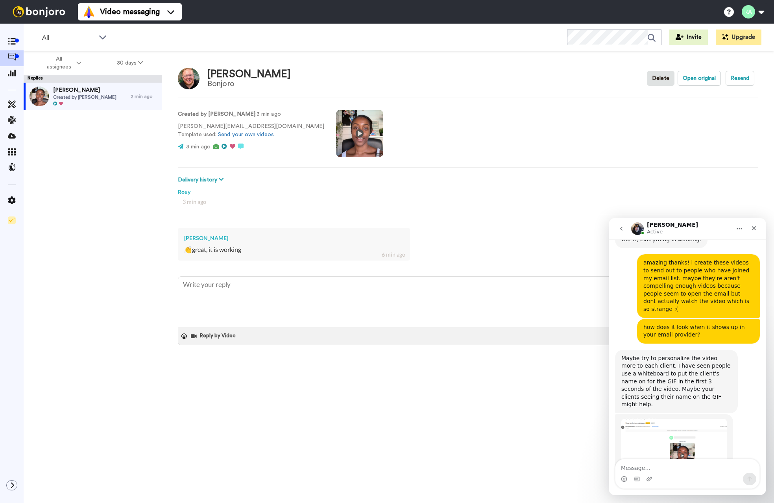
click at [665, 354] on div "Maybe try to personalize the video more to each client. I have seen people use …" at bounding box center [676, 381] width 110 height 54
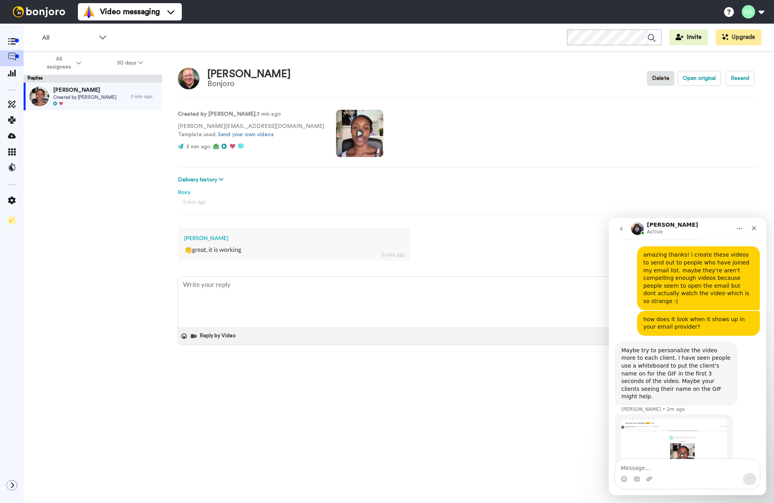
click at [668, 347] on div "Maybe try to personalize the video more to each client. I have seen people use …" at bounding box center [676, 374] width 110 height 54
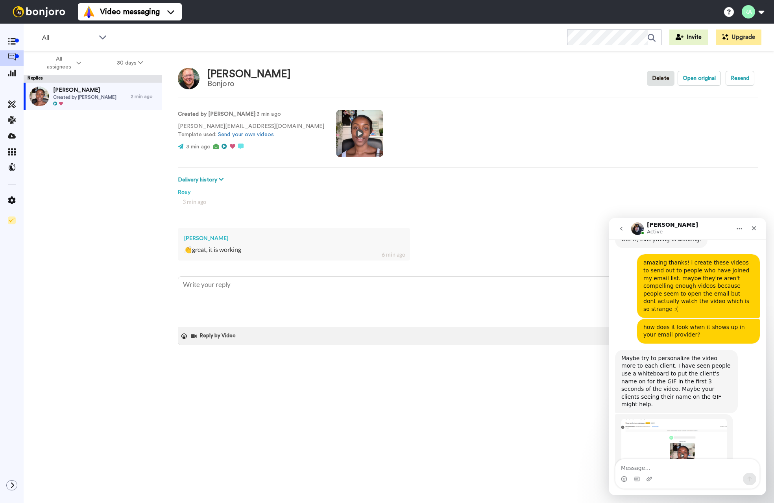
click at [668, 354] on div "Maybe try to personalize the video more to each client. I have seen people use …" at bounding box center [676, 381] width 110 height 54
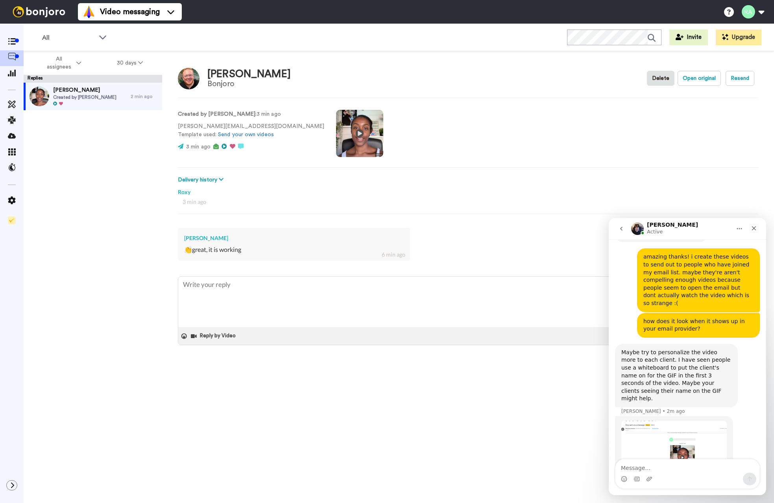
scroll to position [441, 0]
click at [650, 419] on img "Johann says…" at bounding box center [673, 451] width 105 height 64
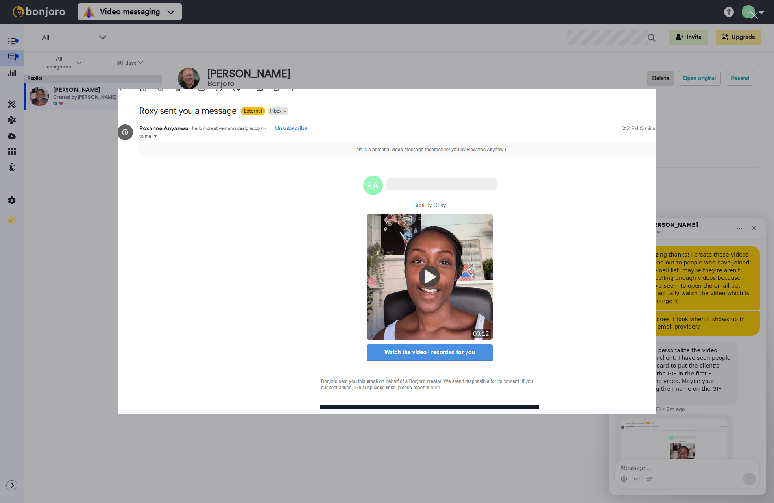
scroll to position [0, 0]
type textarea "x"
click at [731, 181] on div "Intercom messenger" at bounding box center [387, 251] width 774 height 503
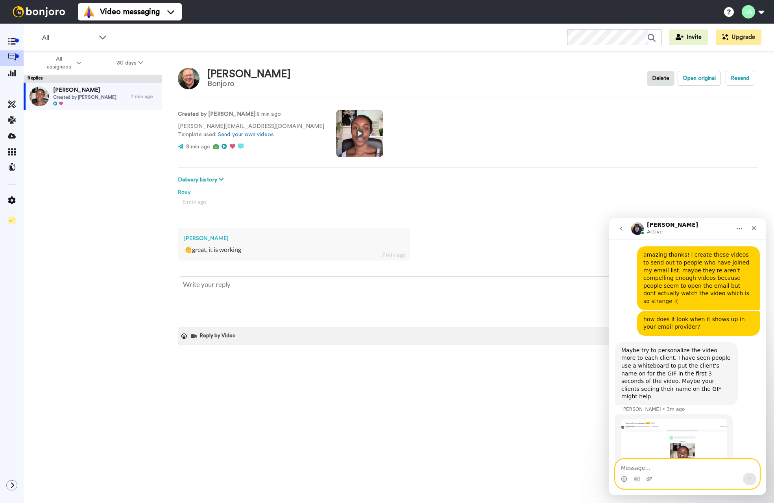
click at [645, 471] on textarea "Message…" at bounding box center [687, 465] width 144 height 13
type textarea "t"
type textarea "Thanks for the tip I think I'll definitely try this!"
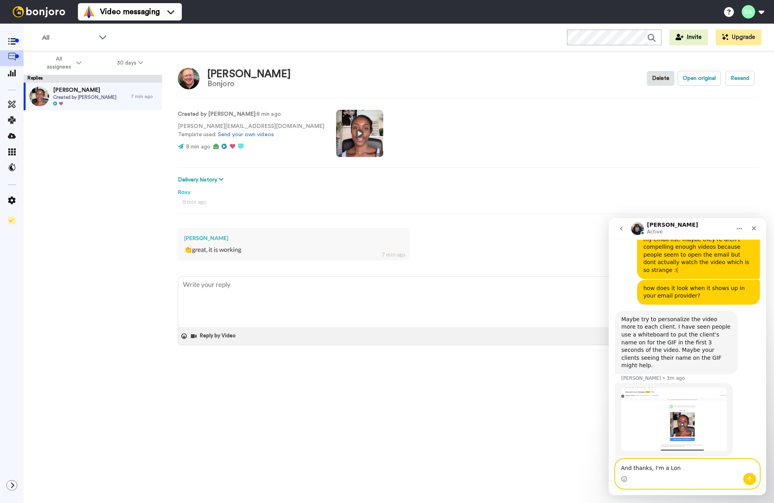
click at [647, 470] on textarea "And thanks, I'm a Lon" at bounding box center [687, 465] width 144 height 13
click at [649, 470] on textarea "And thanks, I'm a Lon" at bounding box center [687, 465] width 144 height 13
click at [685, 470] on textarea "And thanks, I'm a Lon" at bounding box center [687, 465] width 144 height 13
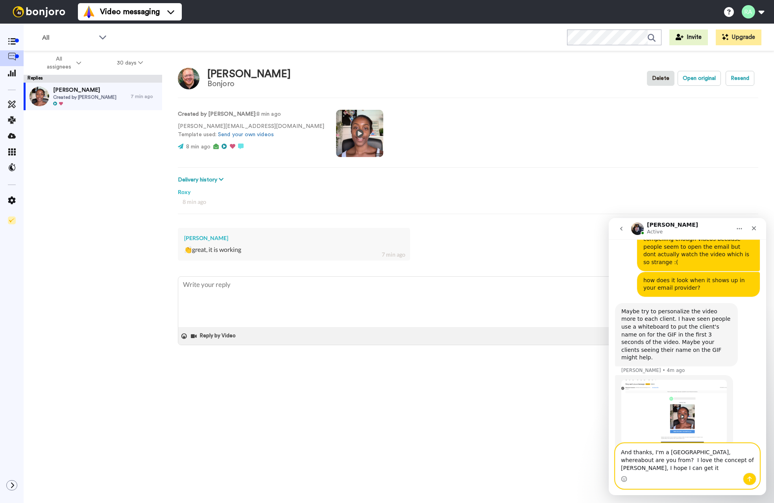
scroll to position [487, 0]
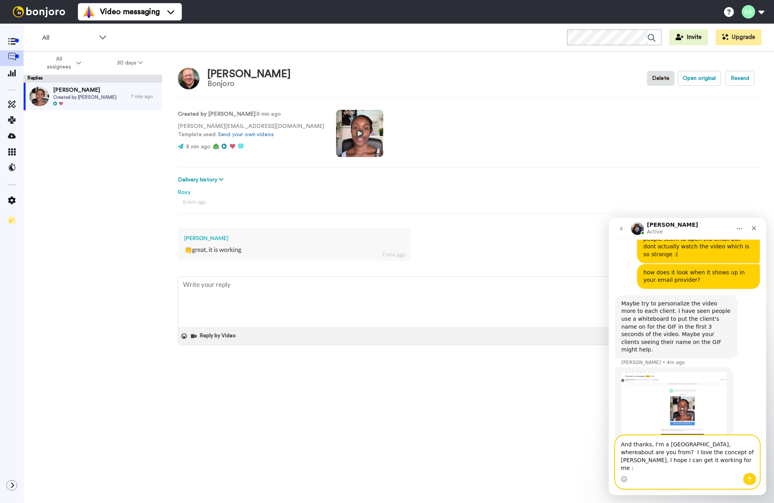
type textarea "And thanks, I'm a [GEOGRAPHIC_DATA], whereabout are you from? I love the concep…"
click at [691, 452] on textarea "And thanks, I'm a [GEOGRAPHIC_DATA], whereabout are you from? I love the concep…" at bounding box center [687, 453] width 144 height 37
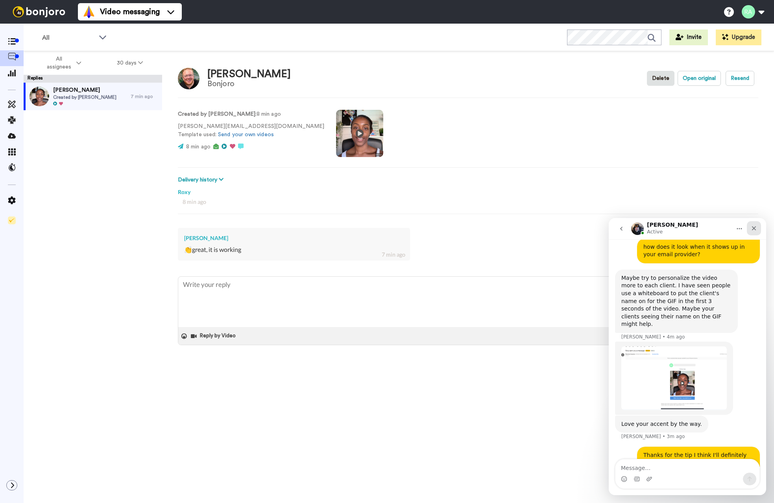
click at [751, 227] on icon "Close" at bounding box center [753, 228] width 6 height 6
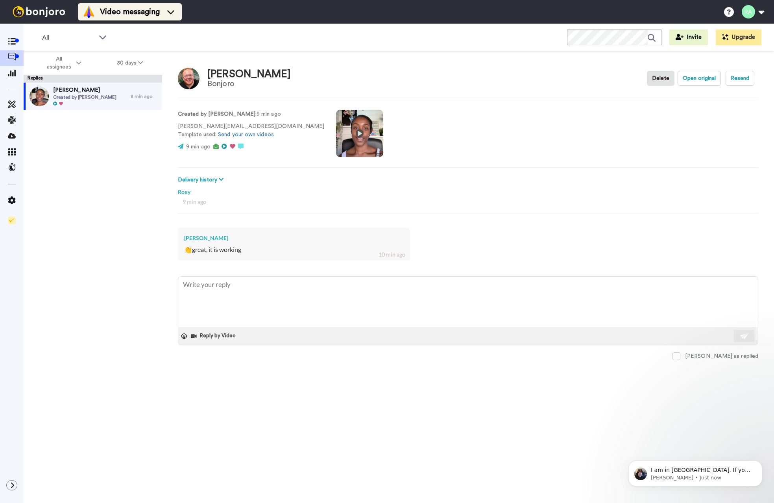
scroll to position [544, 0]
type textarea "x"
click at [701, 468] on p "I am in [GEOGRAPHIC_DATA]. If you want, we can book a call with one of our guys…" at bounding box center [701, 470] width 101 height 8
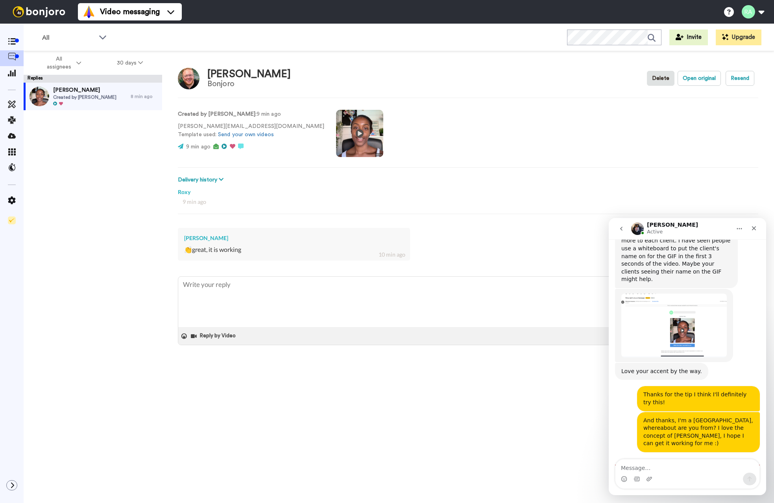
scroll to position [557, 0]
click at [684, 464] on textarea "Message…" at bounding box center [687, 465] width 144 height 13
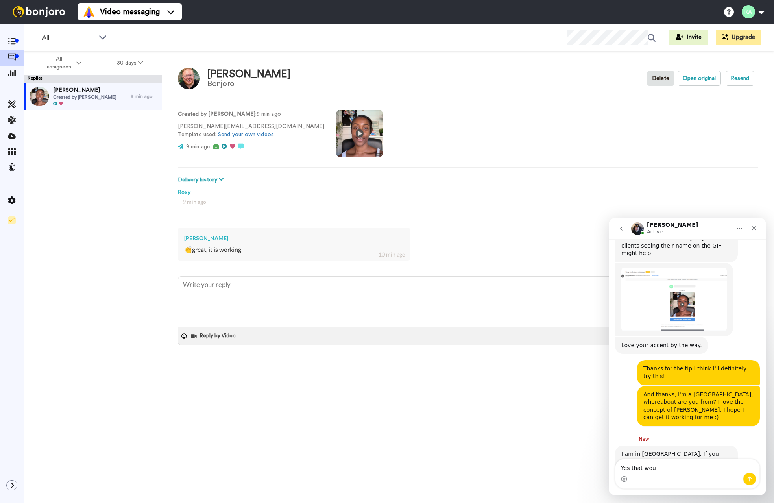
scroll to position [587, 0]
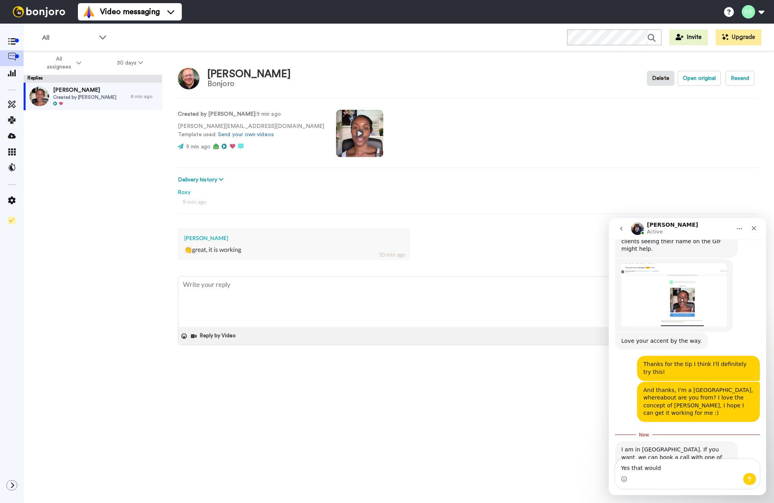
type textarea "Yes that would"
type textarea "x"
click at [674, 470] on textarea "Yes that would" at bounding box center [687, 465] width 144 height 13
type textarea "Yes that would amazing thank you!"
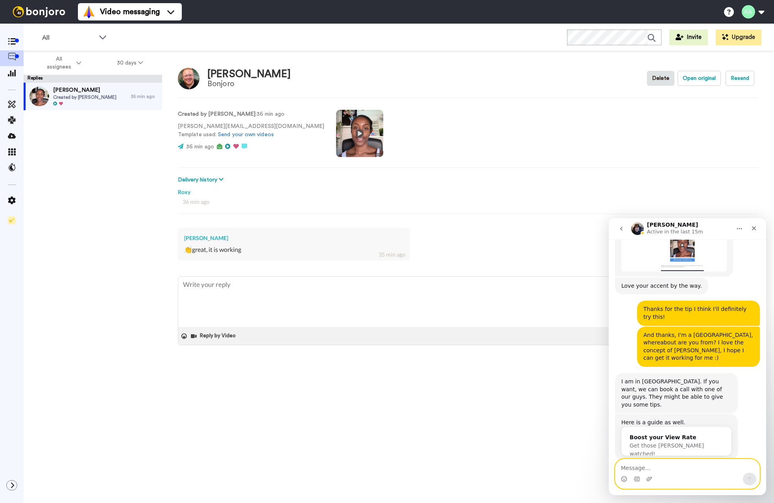
scroll to position [653, 0]
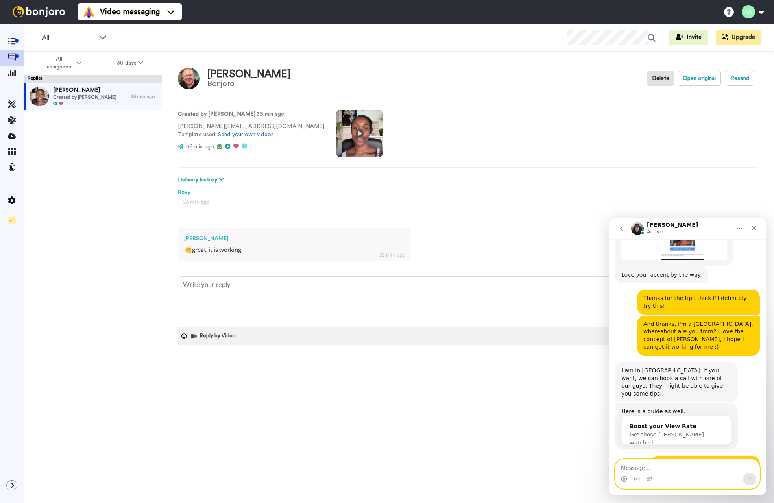
type textarea "x"
drag, startPoint x: 629, startPoint y: 467, endPoint x: 633, endPoint y: 461, distance: 6.5
click at [629, 466] on textarea "Message…" at bounding box center [687, 465] width 144 height 13
type textarea "Thank you!"
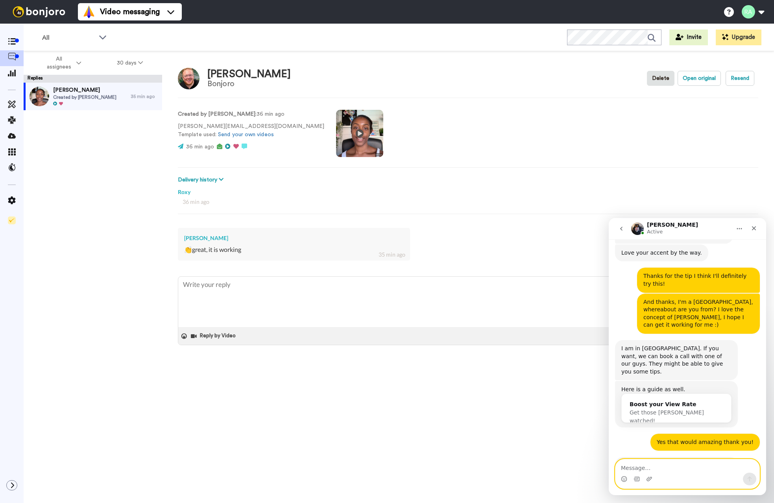
scroll to position [677, 0]
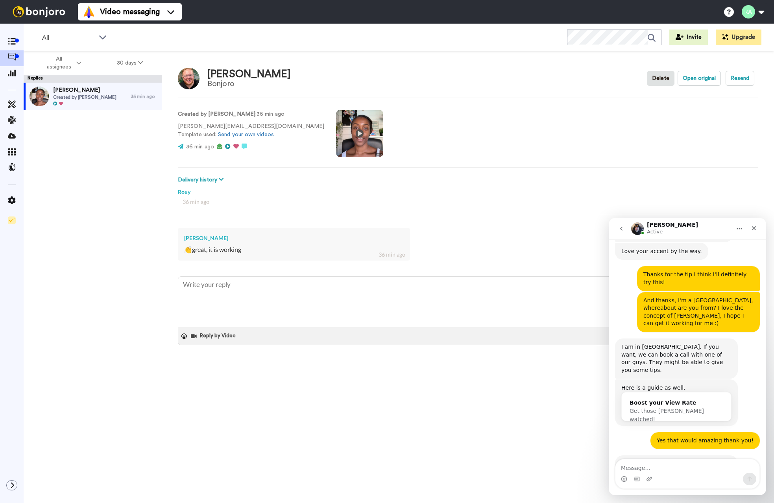
click at [631, 460] on link "[URL][DOMAIN_NAME]" at bounding box center [667, 467] width 92 height 14
type textarea "x"
